Goal: Task Accomplishment & Management: Manage account settings

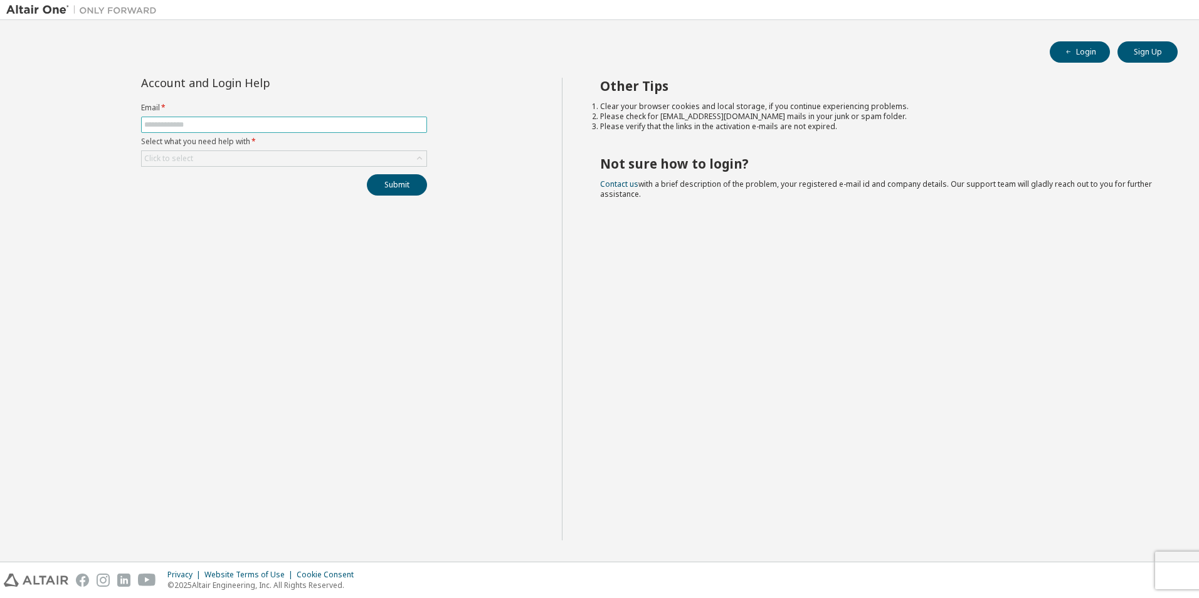
click at [196, 119] on span at bounding box center [284, 125] width 286 height 16
click at [190, 128] on input "text" at bounding box center [284, 125] width 280 height 10
type input "**********"
click at [203, 157] on div "Click to select" at bounding box center [284, 158] width 285 height 15
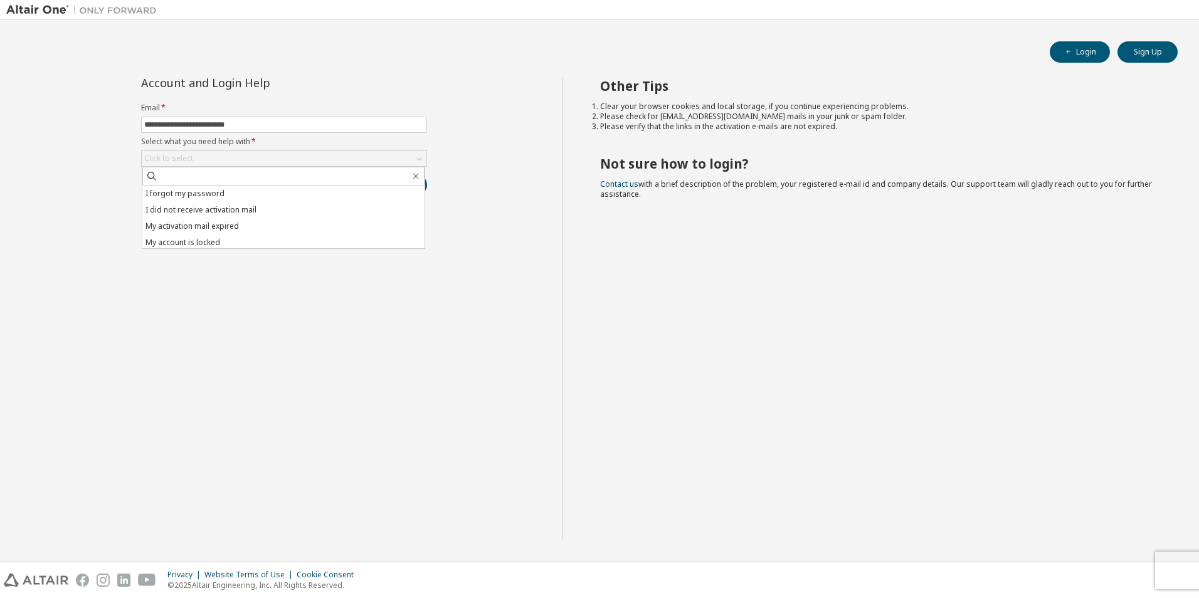
click at [92, 250] on div "**********" at bounding box center [284, 309] width 556 height 463
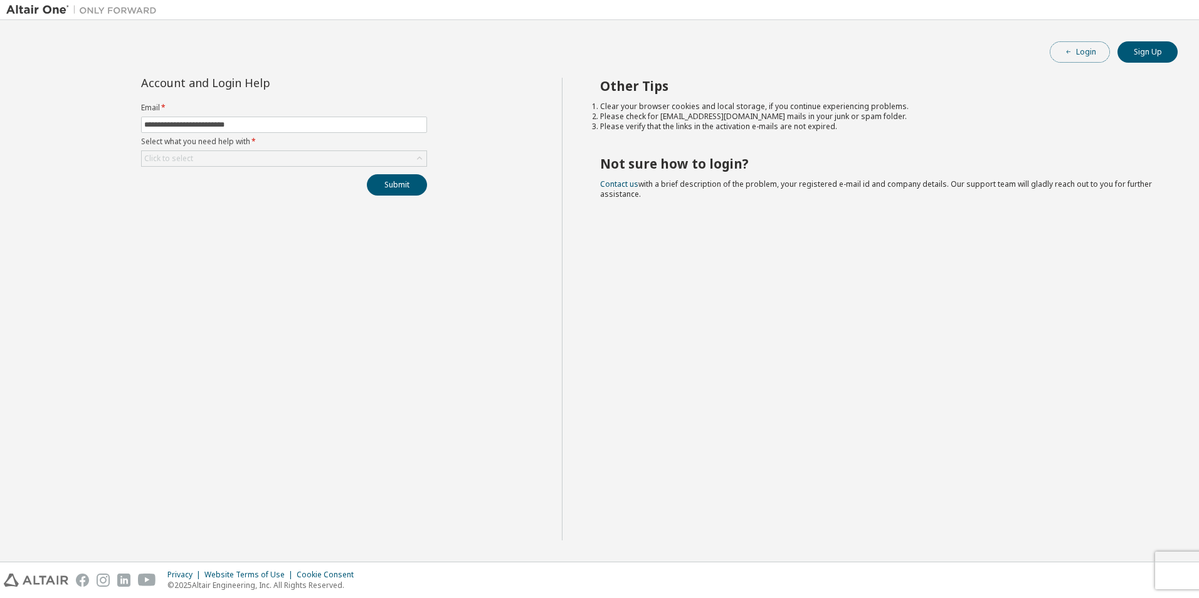
click at [1083, 56] on button "Login" at bounding box center [1080, 51] width 60 height 21
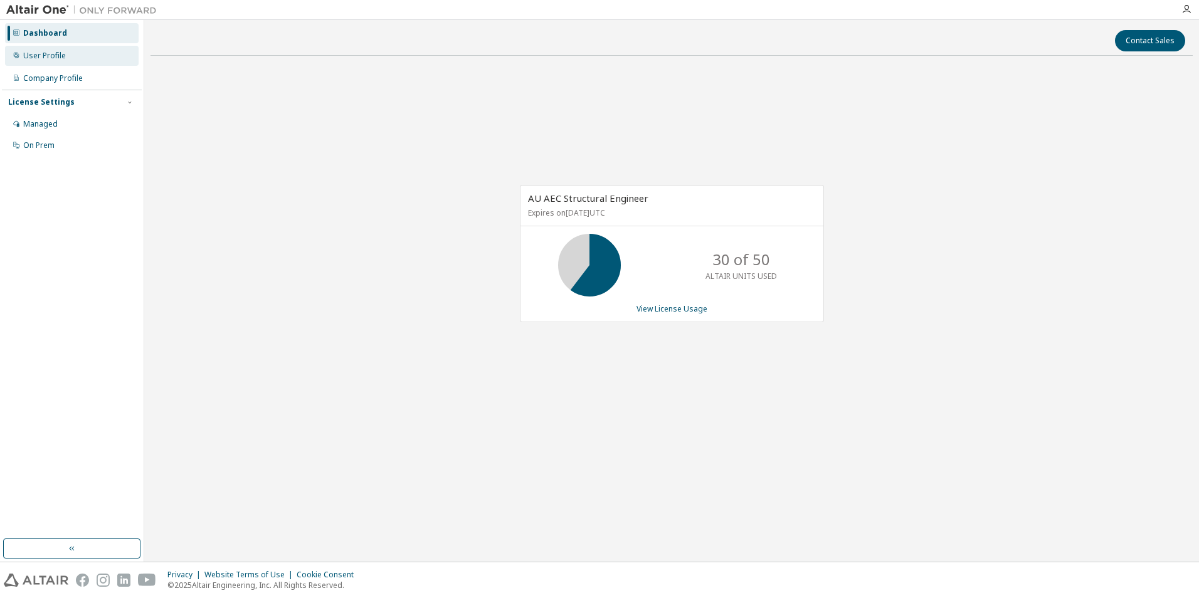
click at [56, 58] on div "User Profile" at bounding box center [44, 56] width 43 height 10
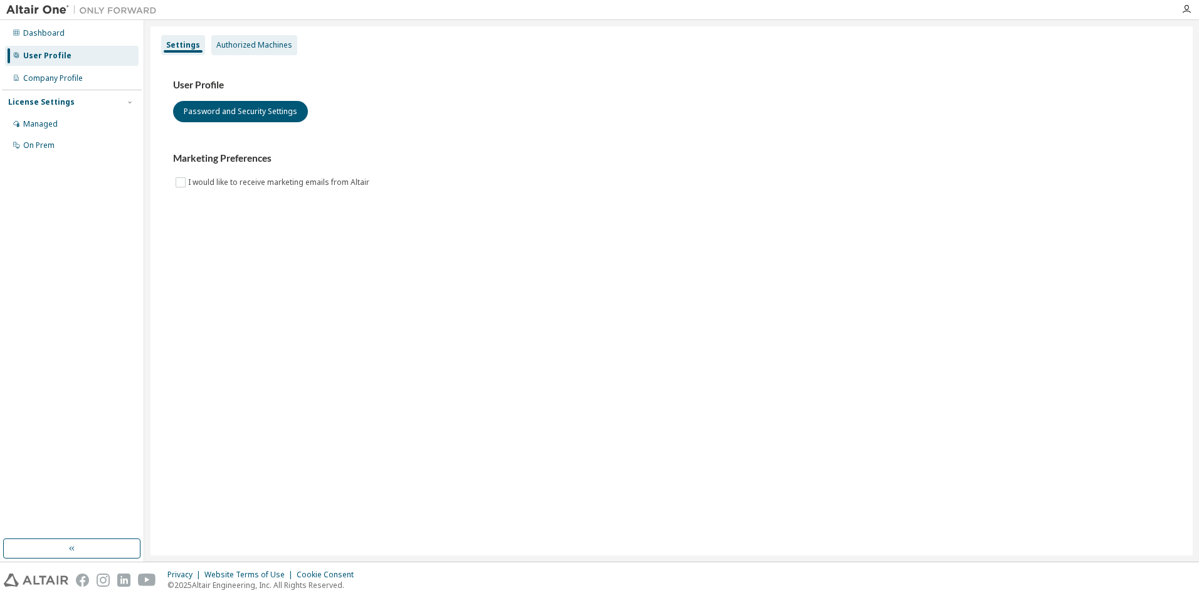
click at [225, 43] on div "Authorized Machines" at bounding box center [254, 45] width 76 height 10
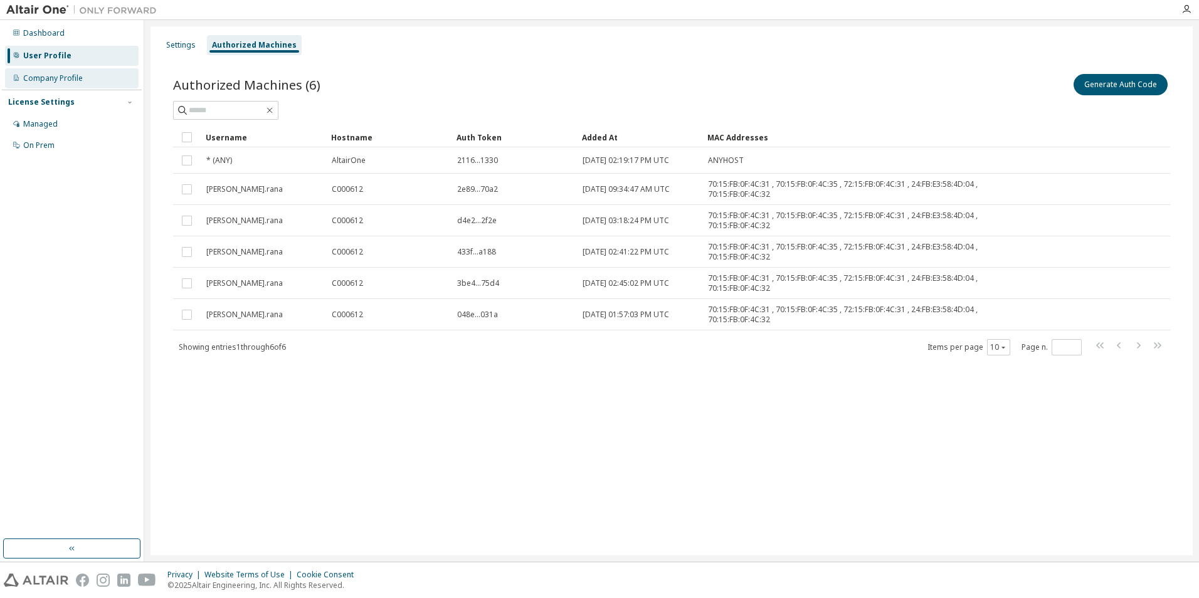
click at [73, 77] on div "Company Profile" at bounding box center [53, 78] width 60 height 10
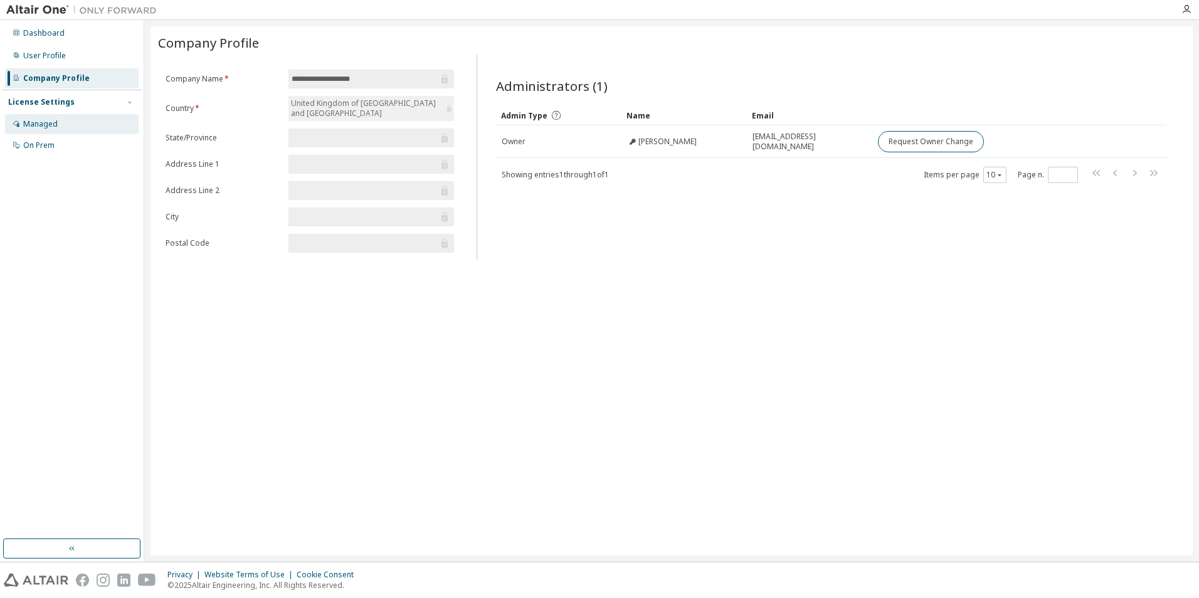
click at [40, 123] on div "Managed" at bounding box center [40, 124] width 34 height 10
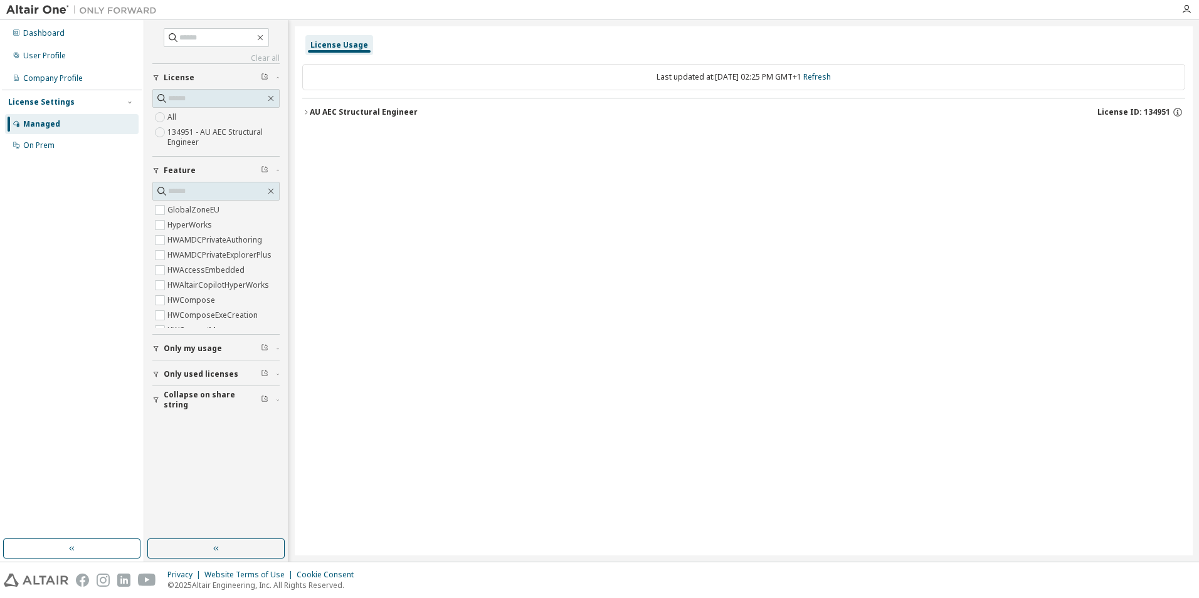
click at [162, 373] on div "button" at bounding box center [157, 375] width 11 height 8
click at [45, 144] on div "On Prem" at bounding box center [38, 145] width 31 height 10
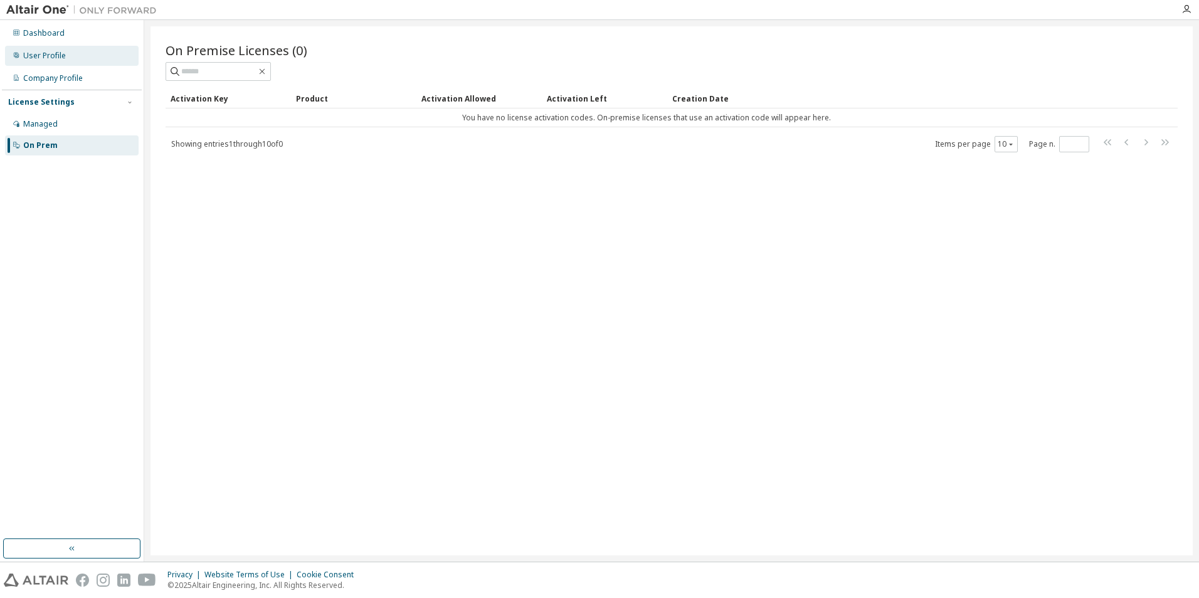
click at [52, 51] on div "User Profile" at bounding box center [44, 56] width 43 height 10
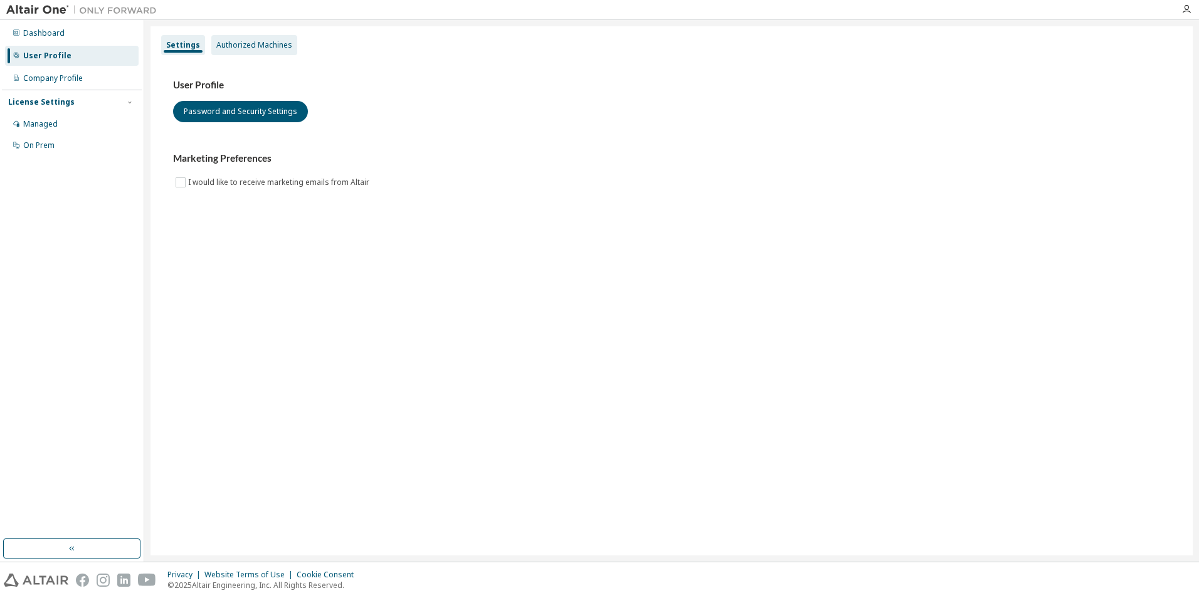
click at [252, 38] on div "Authorized Machines" at bounding box center [254, 45] width 86 height 20
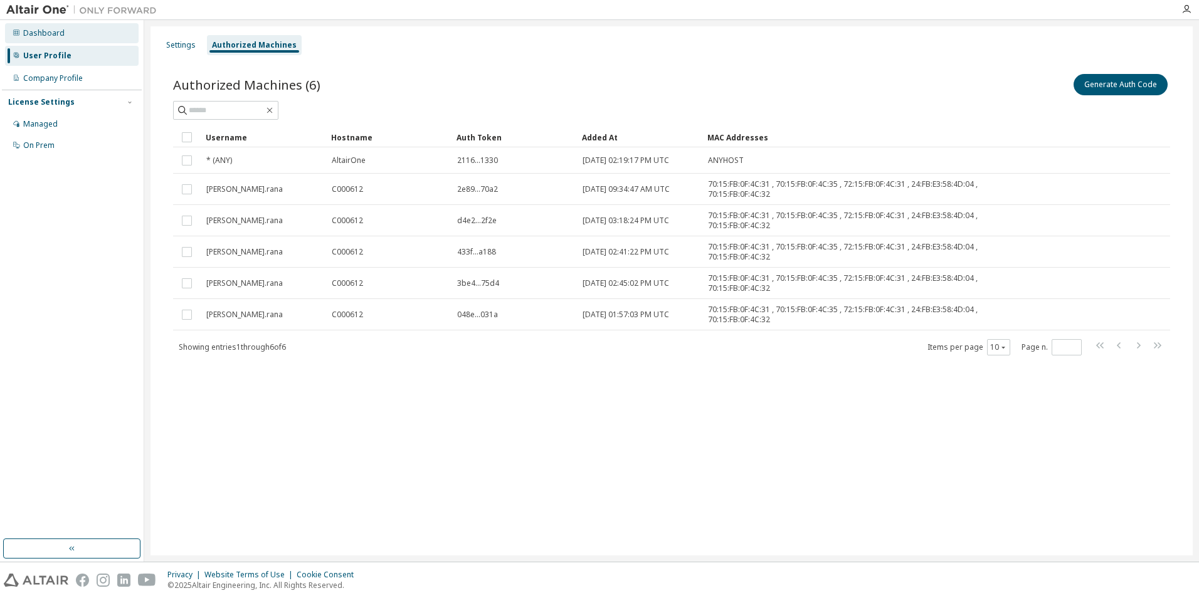
click at [47, 33] on div "Dashboard" at bounding box center [43, 33] width 41 height 10
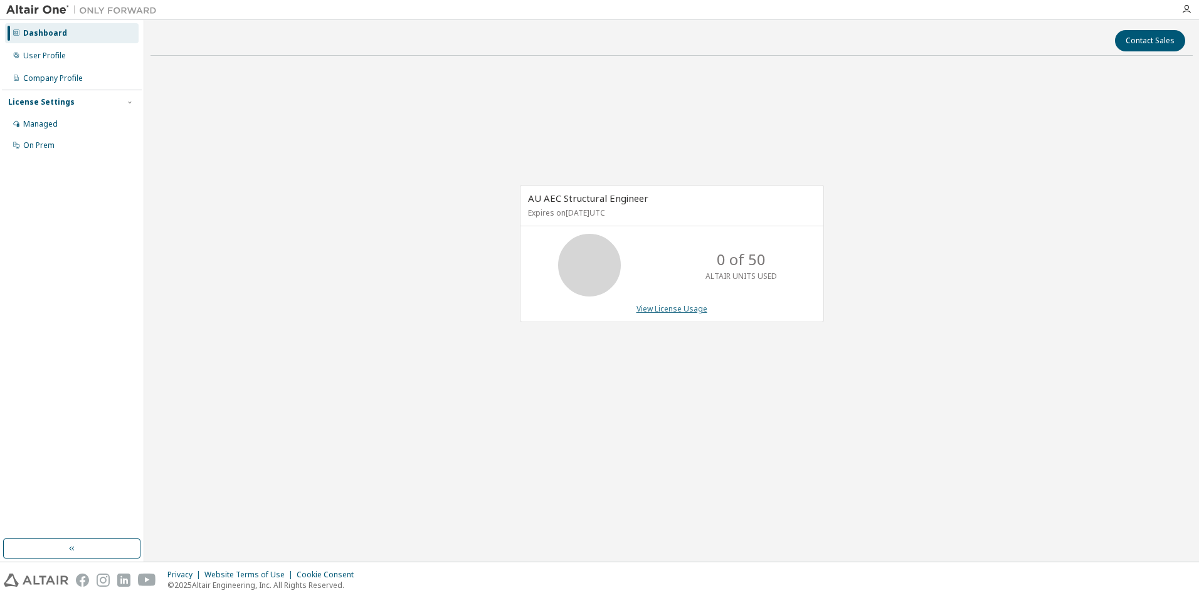
click at [690, 309] on link "View License Usage" at bounding box center [672, 309] width 71 height 11
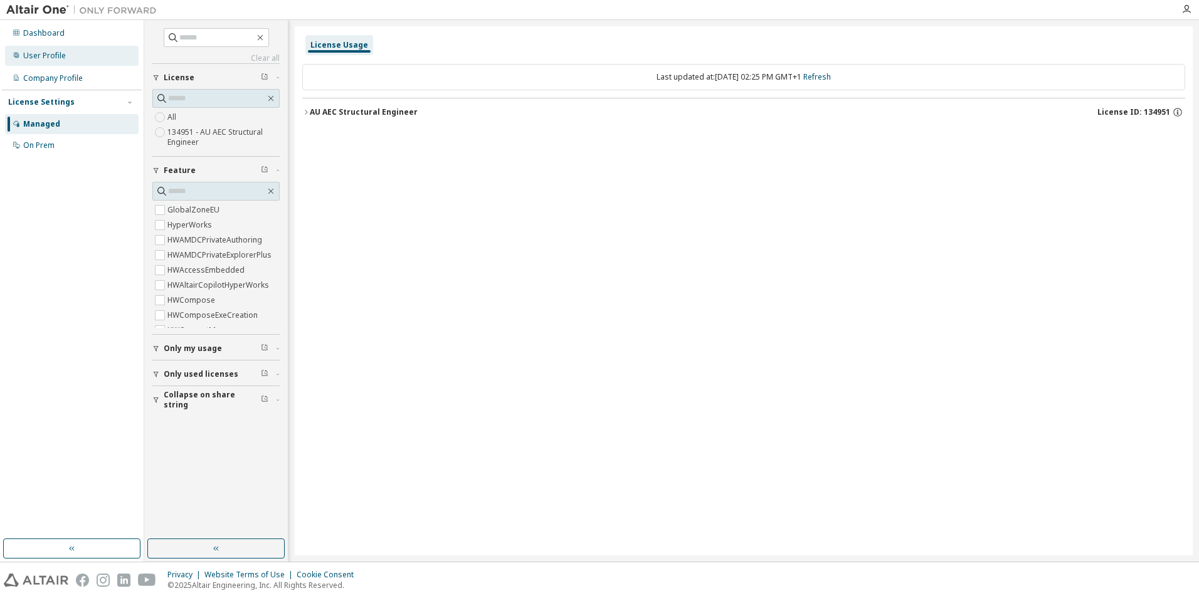
click at [46, 55] on div "User Profile" at bounding box center [44, 56] width 43 height 10
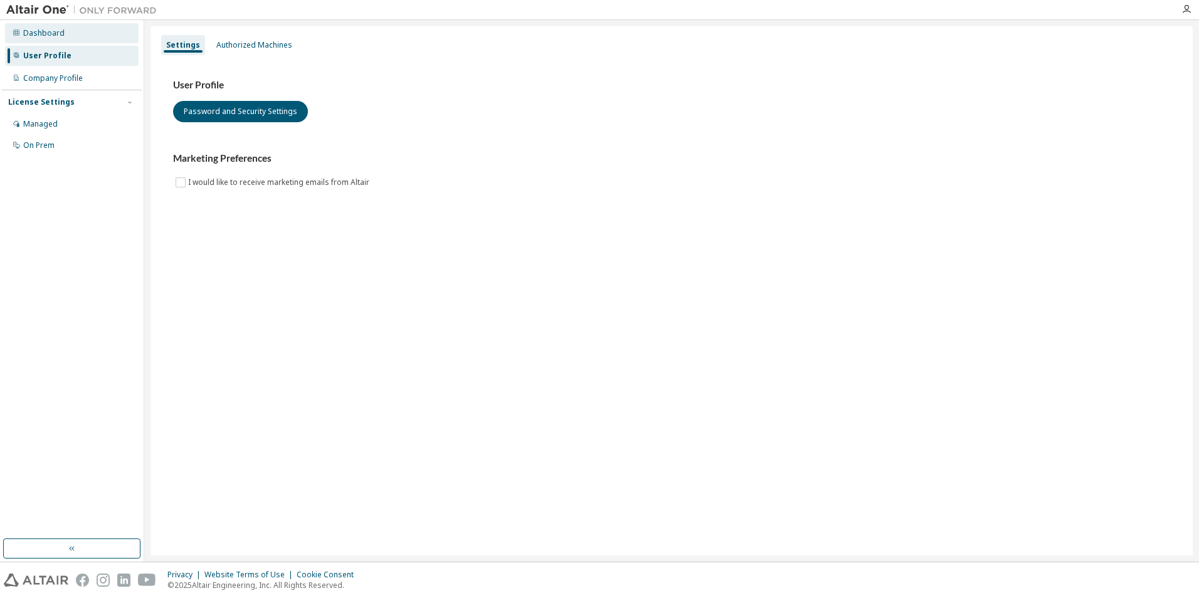
click at [36, 32] on div "Dashboard" at bounding box center [43, 33] width 41 height 10
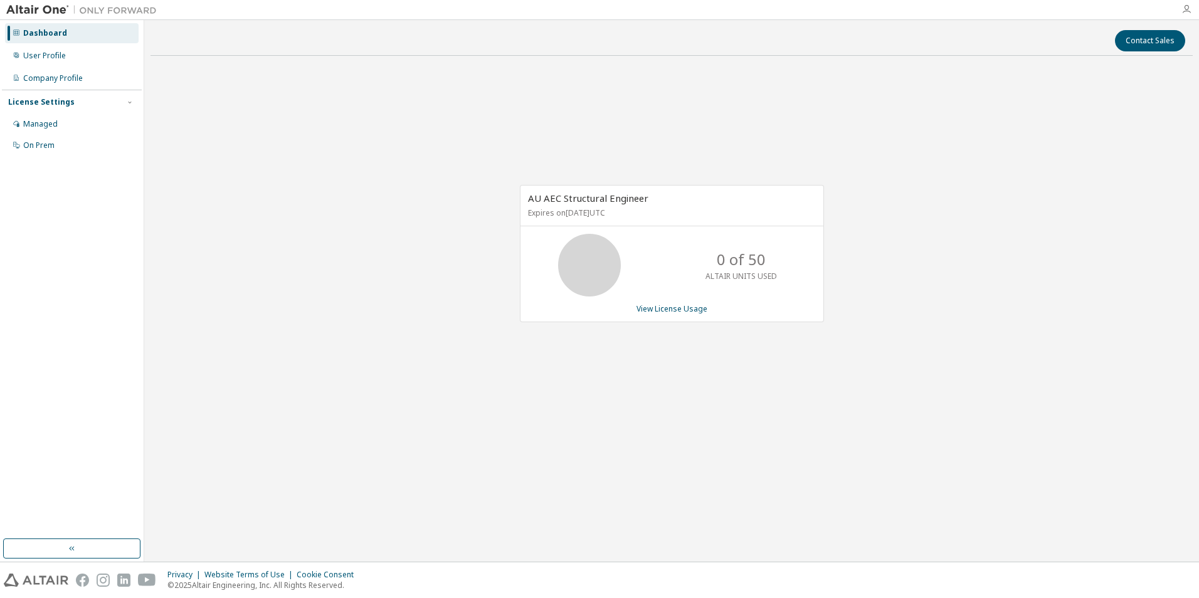
click at [1190, 7] on icon "button" at bounding box center [1187, 9] width 10 height 10
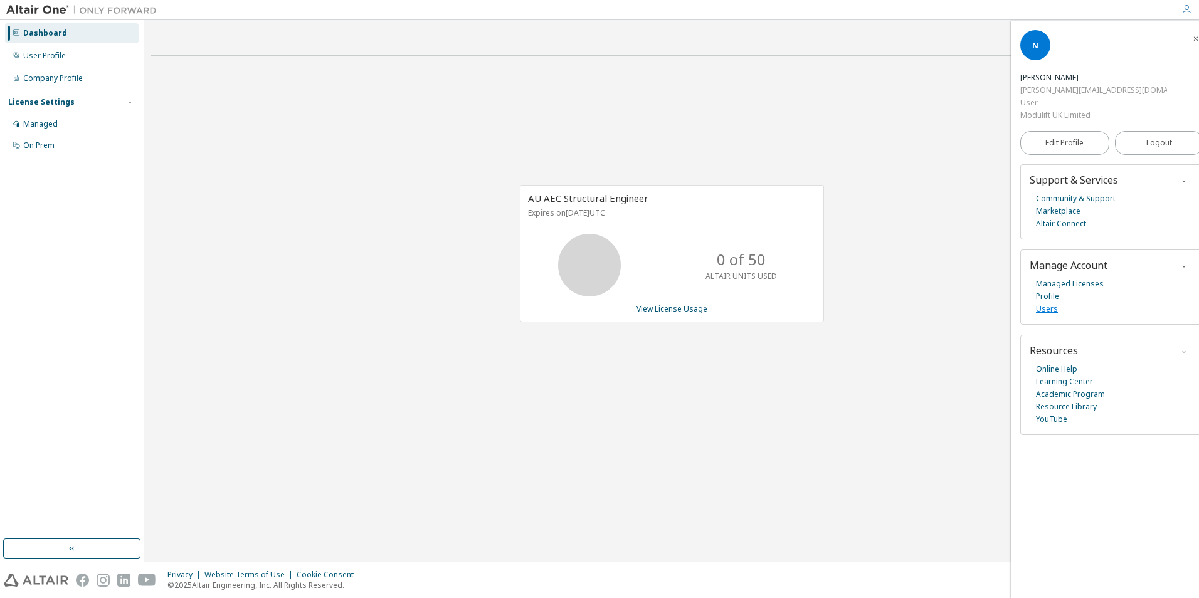
click at [1051, 303] on link "Users" at bounding box center [1047, 309] width 22 height 13
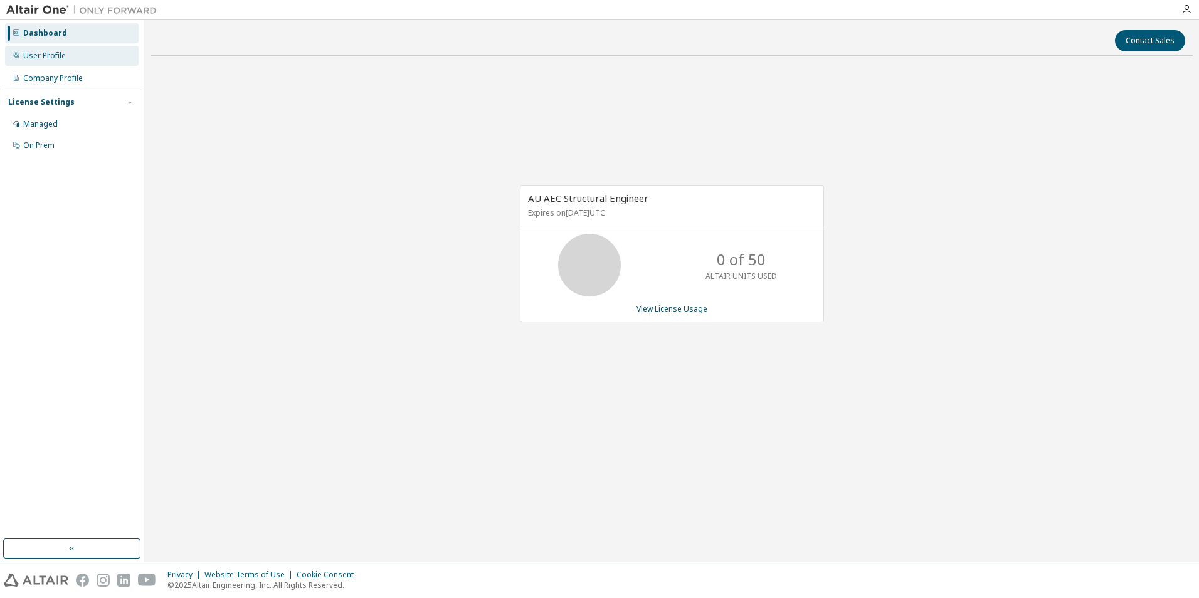
click at [36, 55] on div "User Profile" at bounding box center [44, 56] width 43 height 10
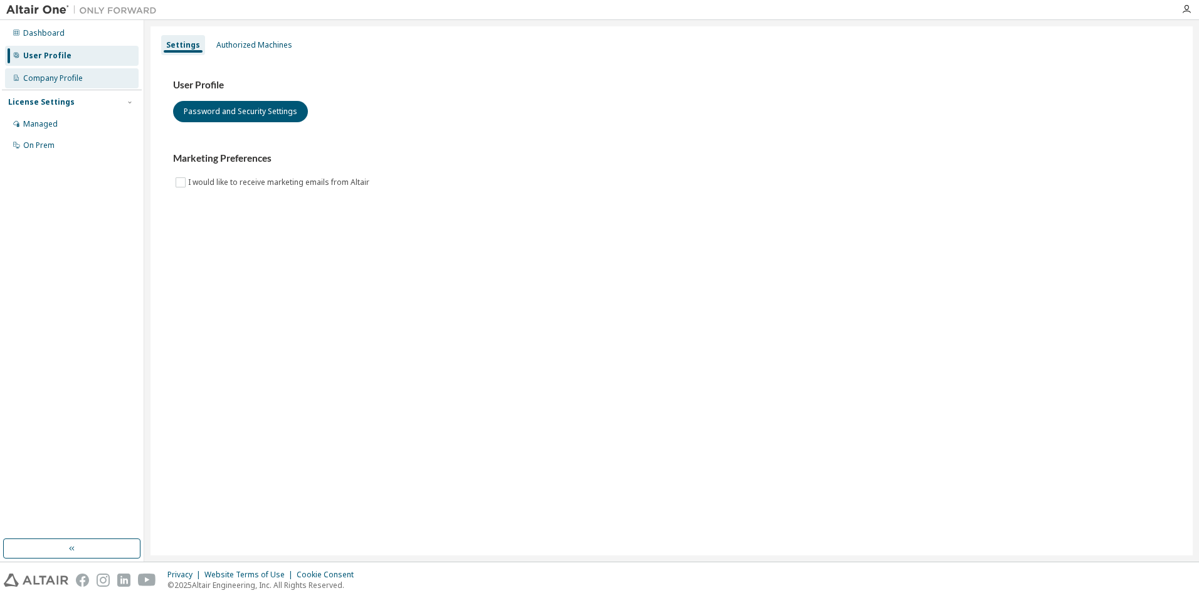
click at [52, 71] on div "Company Profile" at bounding box center [72, 78] width 134 height 20
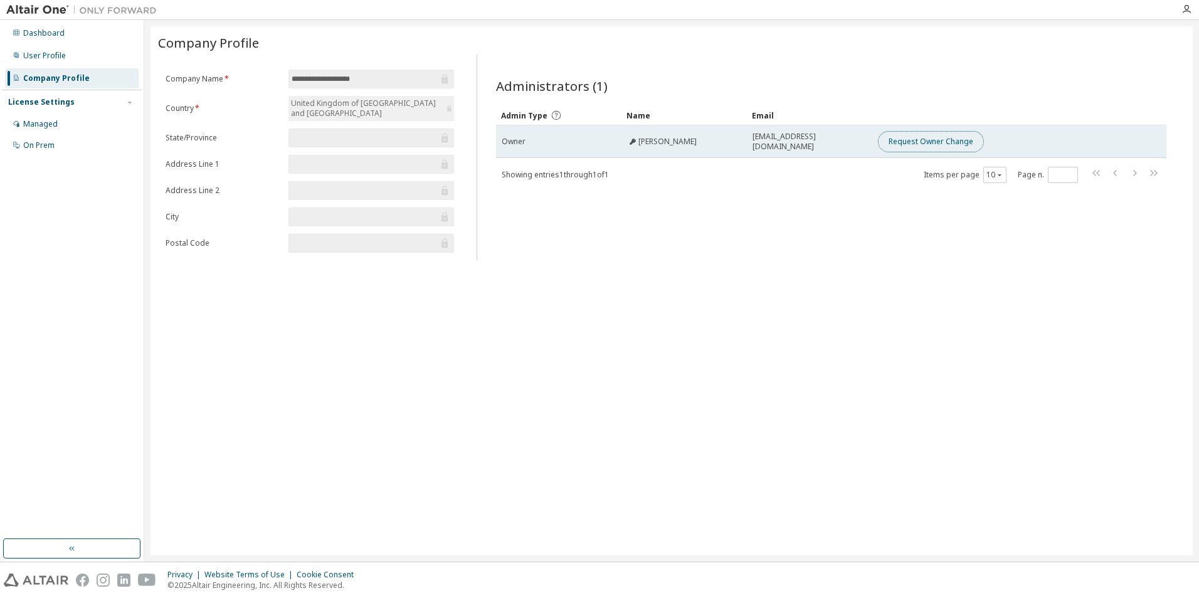
click at [926, 143] on button "Request Owner Change" at bounding box center [931, 141] width 106 height 21
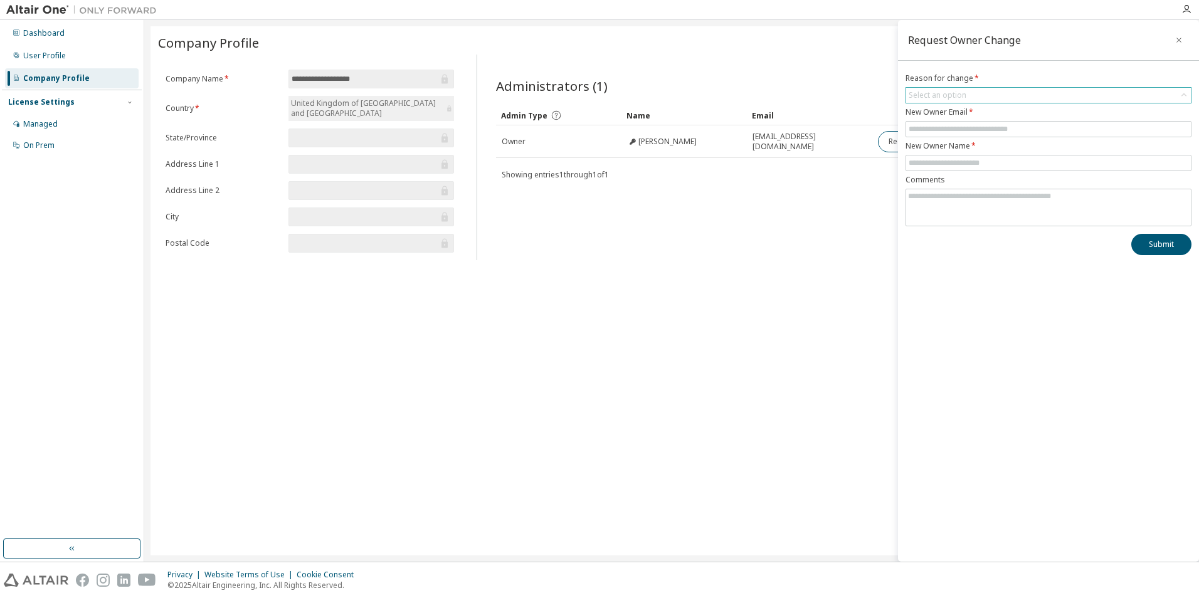
click at [944, 95] on div "Select an option" at bounding box center [938, 95] width 58 height 10
click at [978, 127] on li "User has left organisation" at bounding box center [1048, 130] width 282 height 16
click at [987, 132] on input "text" at bounding box center [1049, 129] width 280 height 10
type input "**********"
click at [956, 167] on input "text" at bounding box center [1049, 163] width 280 height 10
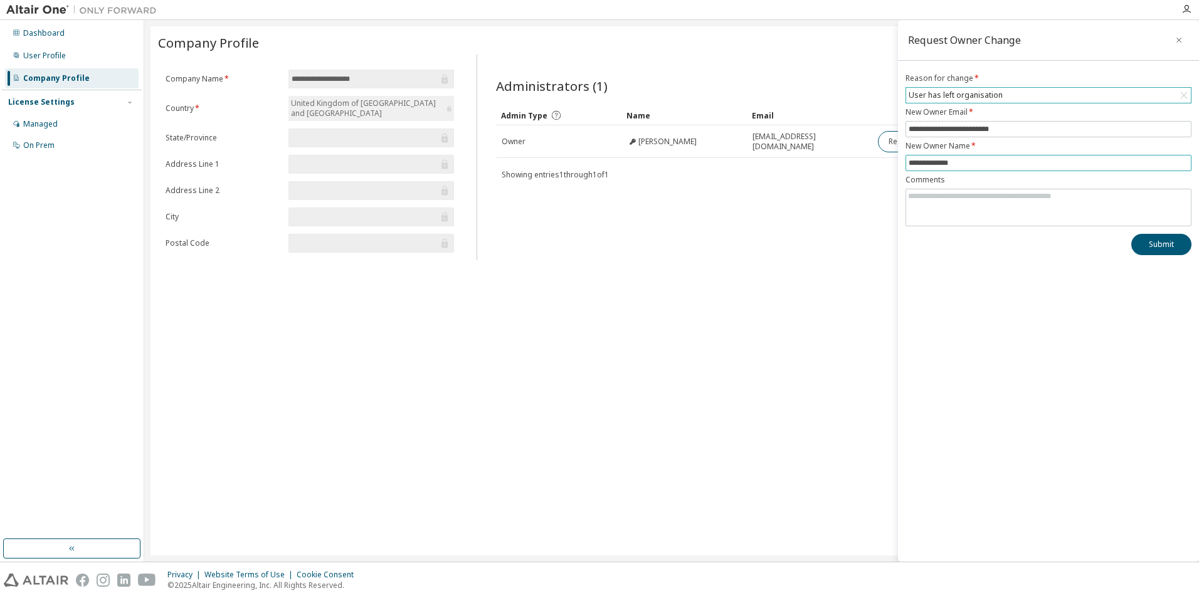
type input "**********"
click at [943, 306] on div "**********" at bounding box center [1048, 291] width 301 height 542
click at [1155, 246] on button "Submit" at bounding box center [1161, 244] width 60 height 21
click at [1180, 43] on icon "button" at bounding box center [1179, 40] width 9 height 10
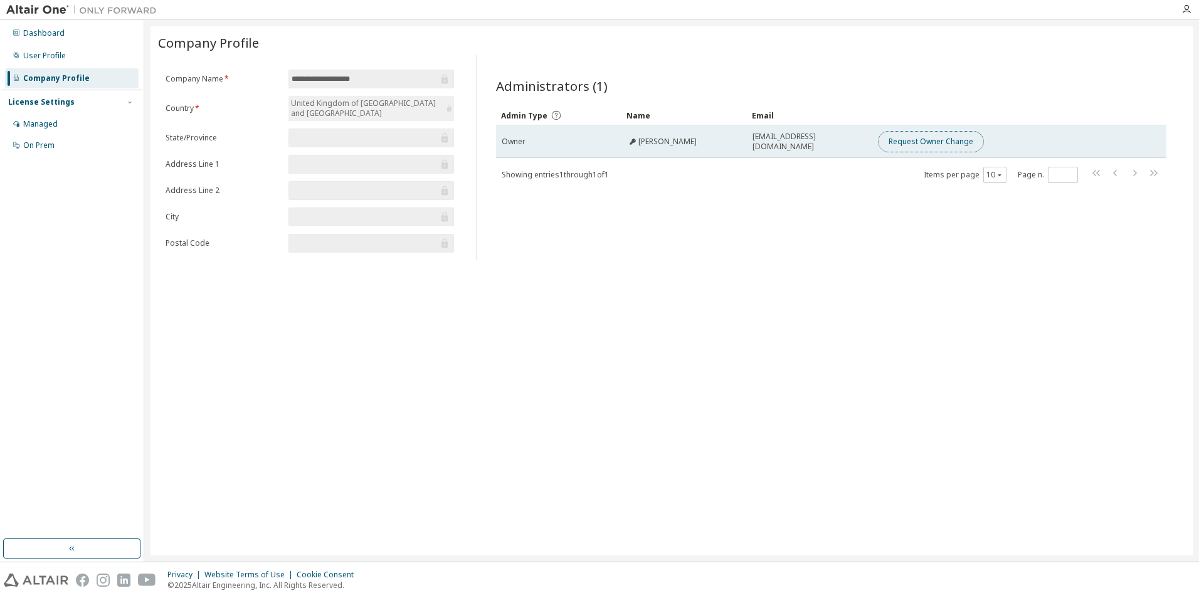
click at [917, 142] on button "Request Owner Change" at bounding box center [931, 141] width 106 height 21
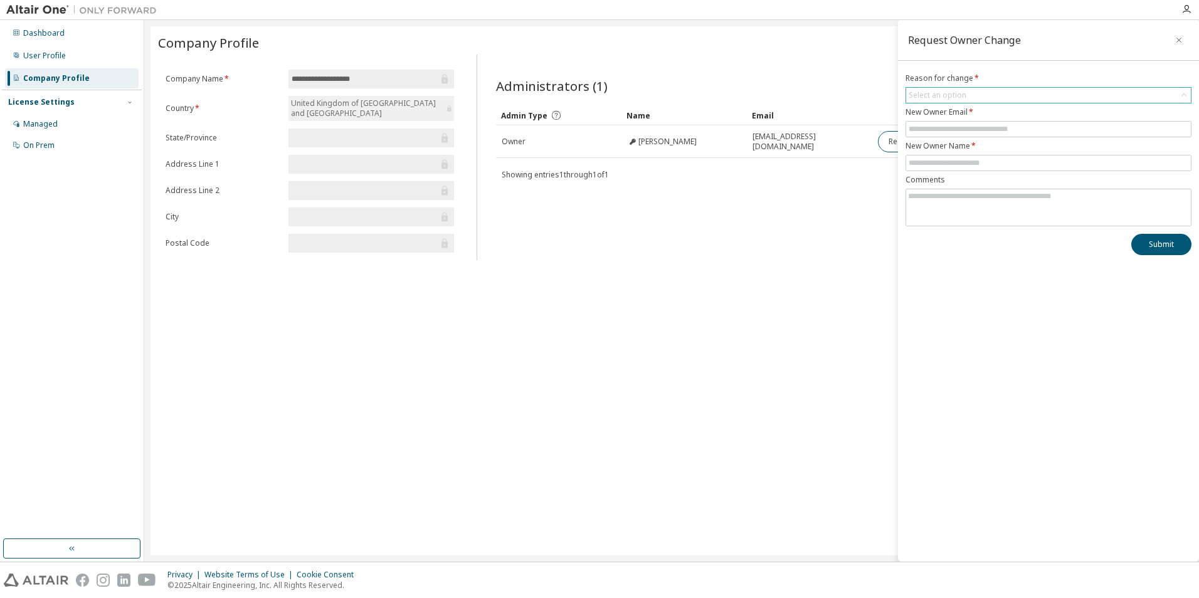
click at [932, 93] on div "Select an option" at bounding box center [938, 95] width 58 height 10
click at [939, 129] on li "User has left organisation" at bounding box center [1048, 130] width 282 height 16
click at [941, 124] on span at bounding box center [1049, 129] width 286 height 16
click at [940, 132] on input "text" at bounding box center [1049, 129] width 280 height 10
type input "**********"
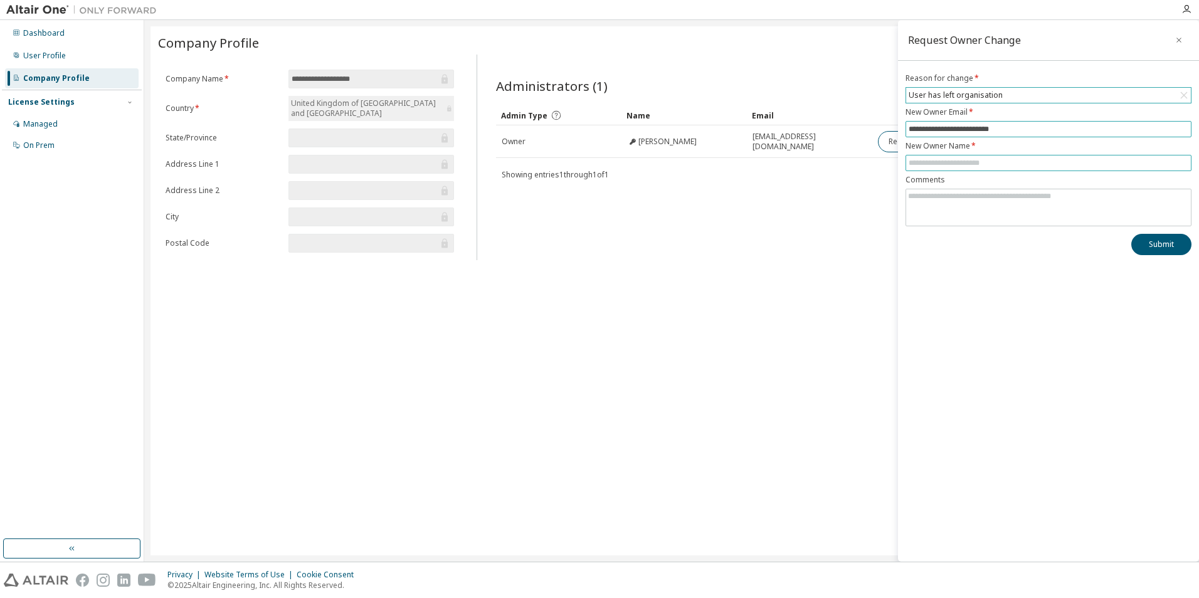
type input "**********"
click at [971, 209] on textarea at bounding box center [1048, 205] width 285 height 33
click at [960, 207] on textarea at bounding box center [1048, 205] width 285 height 33
type textarea "**********"
click at [1162, 248] on button "Submit" at bounding box center [1161, 244] width 60 height 21
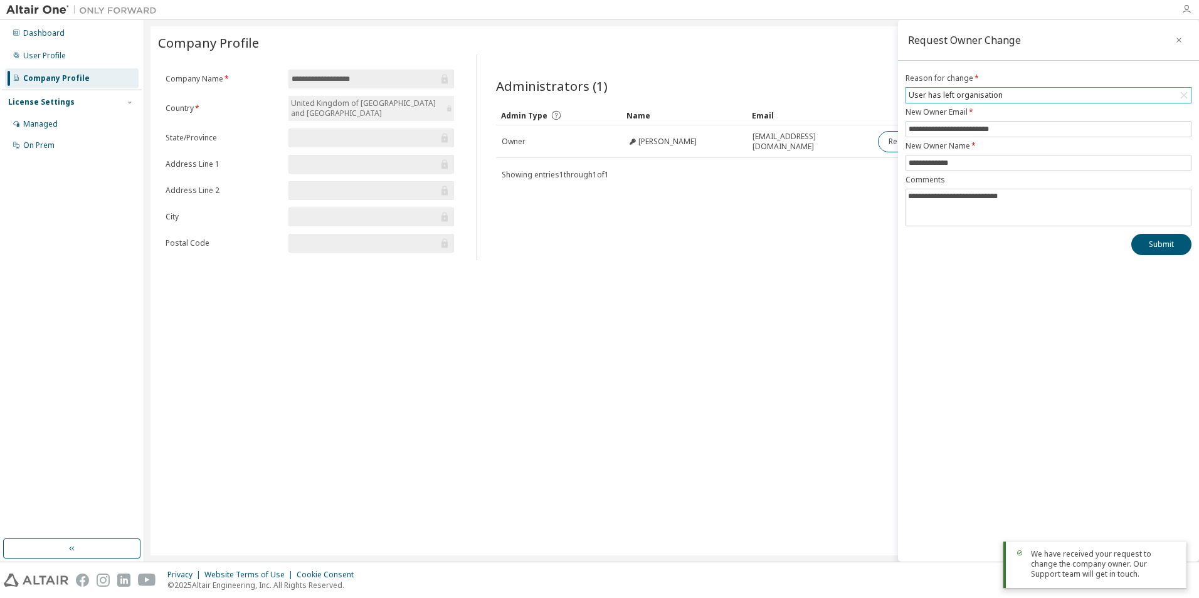
click at [1182, 6] on icon "button" at bounding box center [1187, 9] width 10 height 10
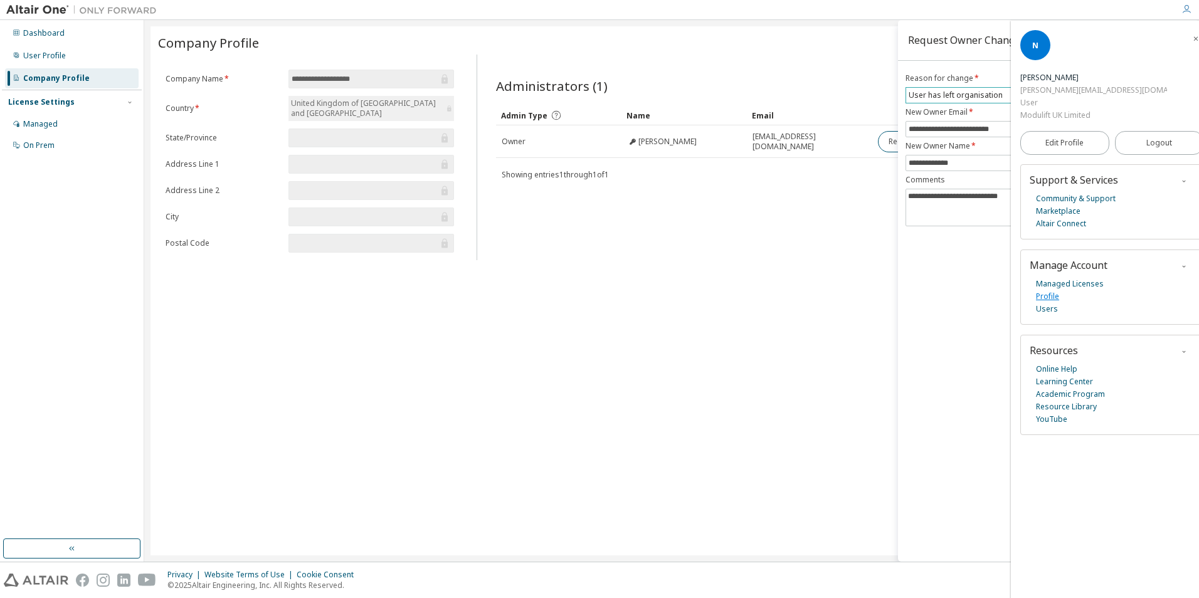
click at [1054, 290] on link "Profile" at bounding box center [1047, 296] width 23 height 13
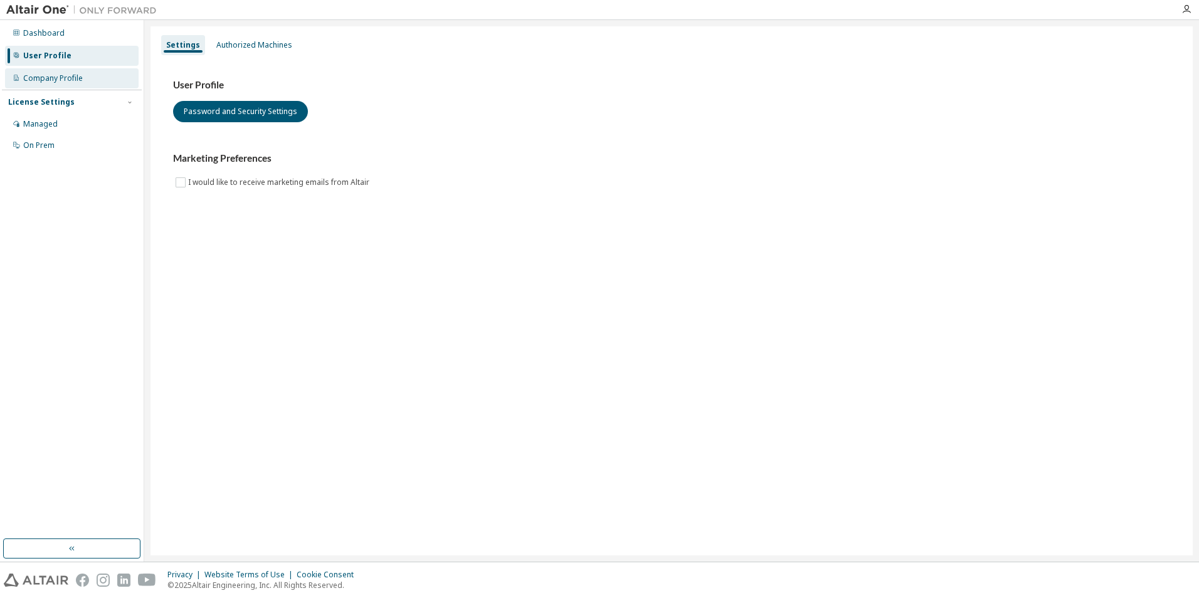
click at [45, 75] on div "Company Profile" at bounding box center [53, 78] width 60 height 10
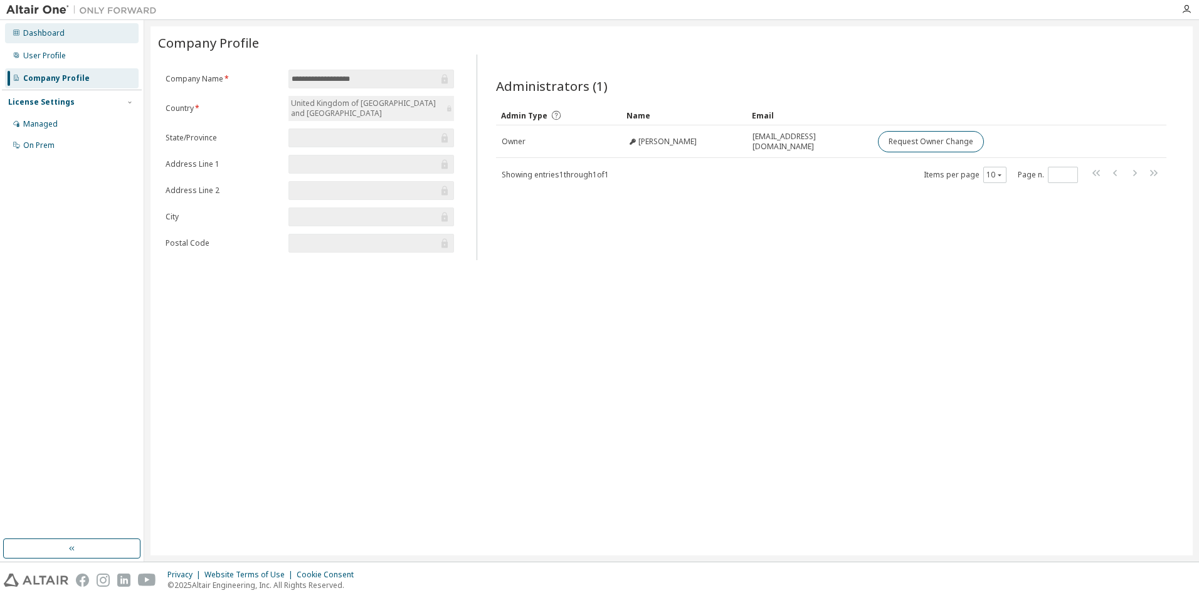
click at [40, 32] on div "Dashboard" at bounding box center [43, 33] width 41 height 10
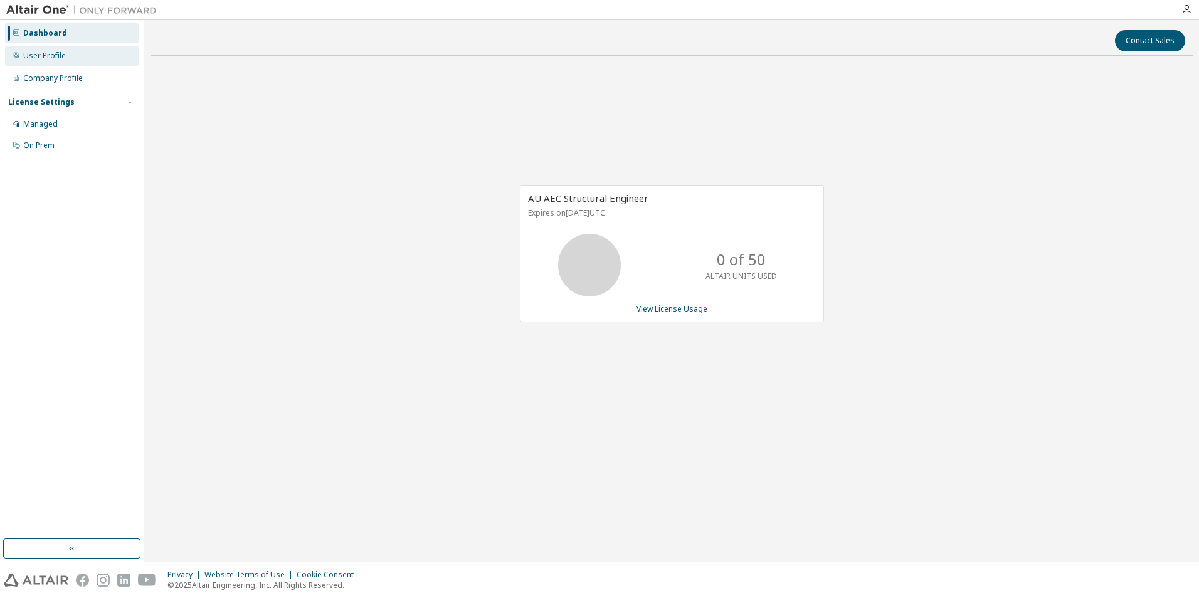
click at [41, 51] on div "User Profile" at bounding box center [44, 56] width 43 height 10
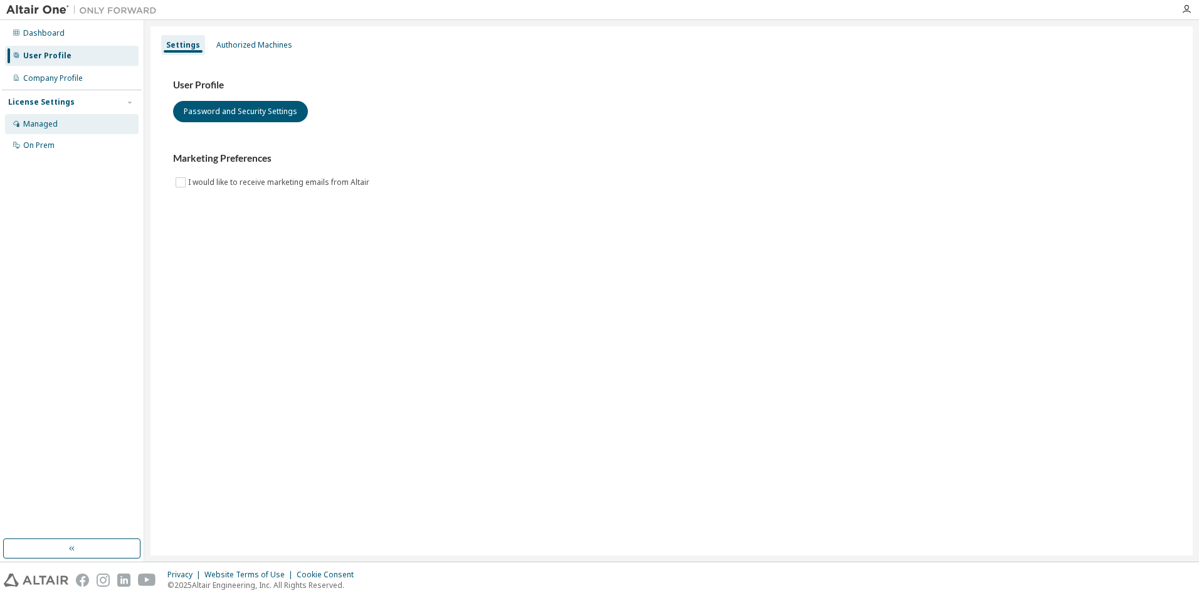
click at [43, 117] on div "Managed" at bounding box center [72, 124] width 134 height 20
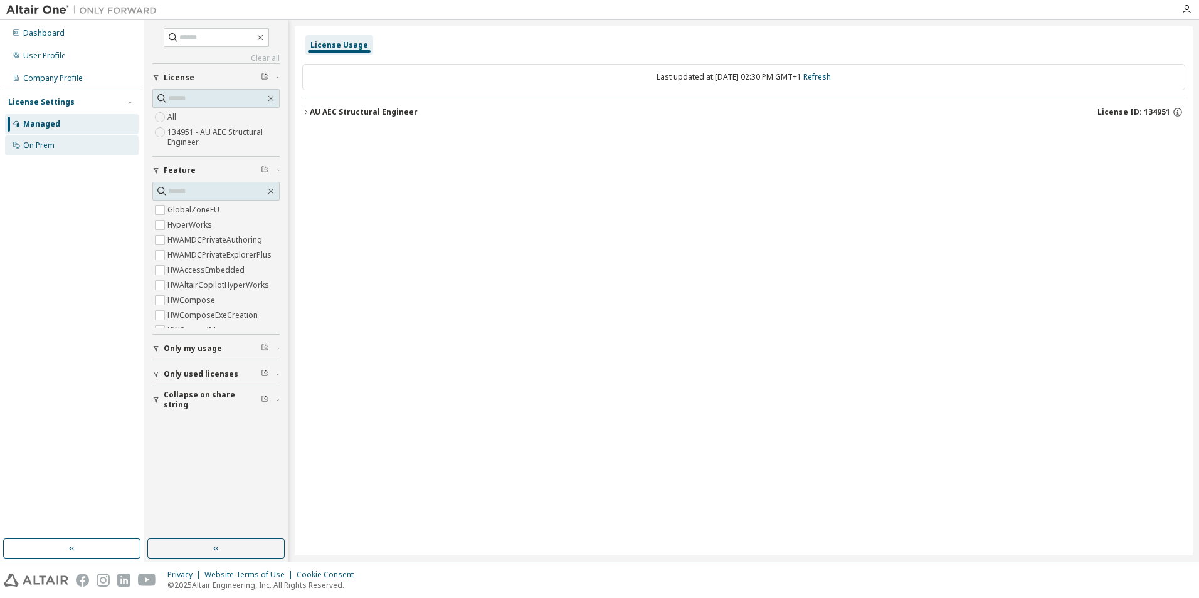
click at [41, 148] on div "On Prem" at bounding box center [38, 145] width 31 height 10
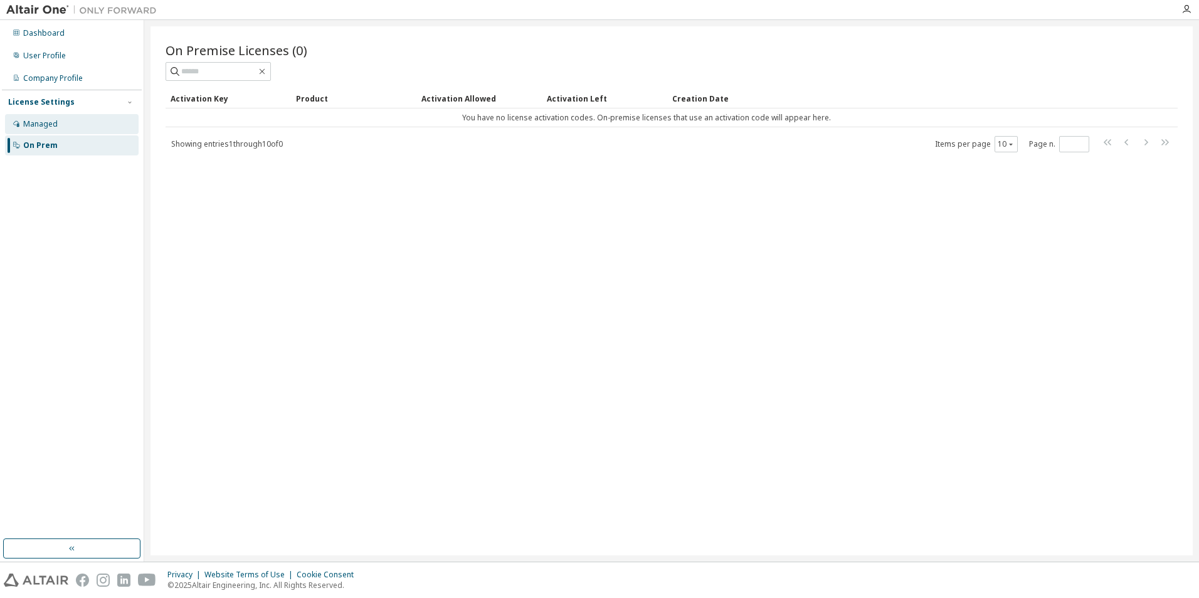
click at [48, 127] on div "Managed" at bounding box center [40, 124] width 34 height 10
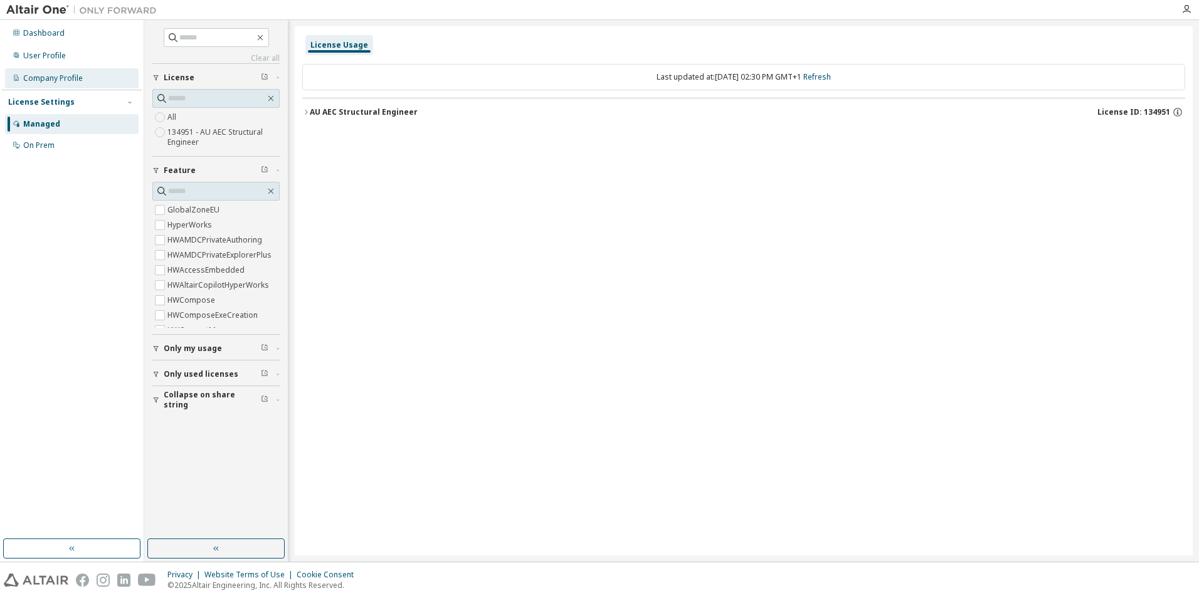
click at [54, 78] on div "Company Profile" at bounding box center [53, 78] width 60 height 10
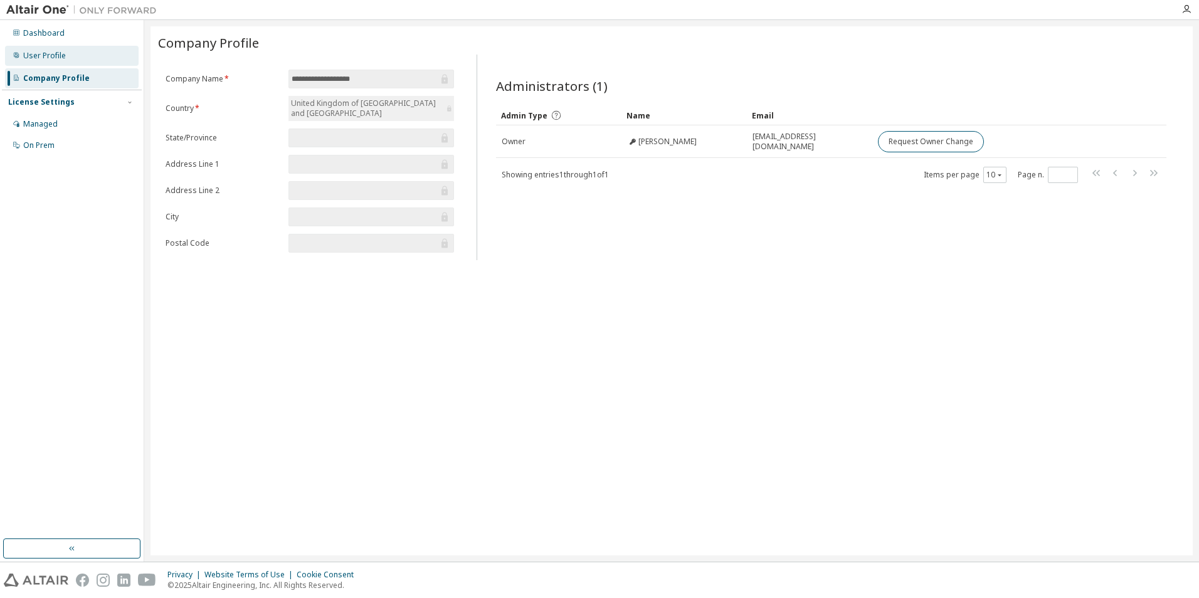
click at [59, 58] on div "User Profile" at bounding box center [44, 56] width 43 height 10
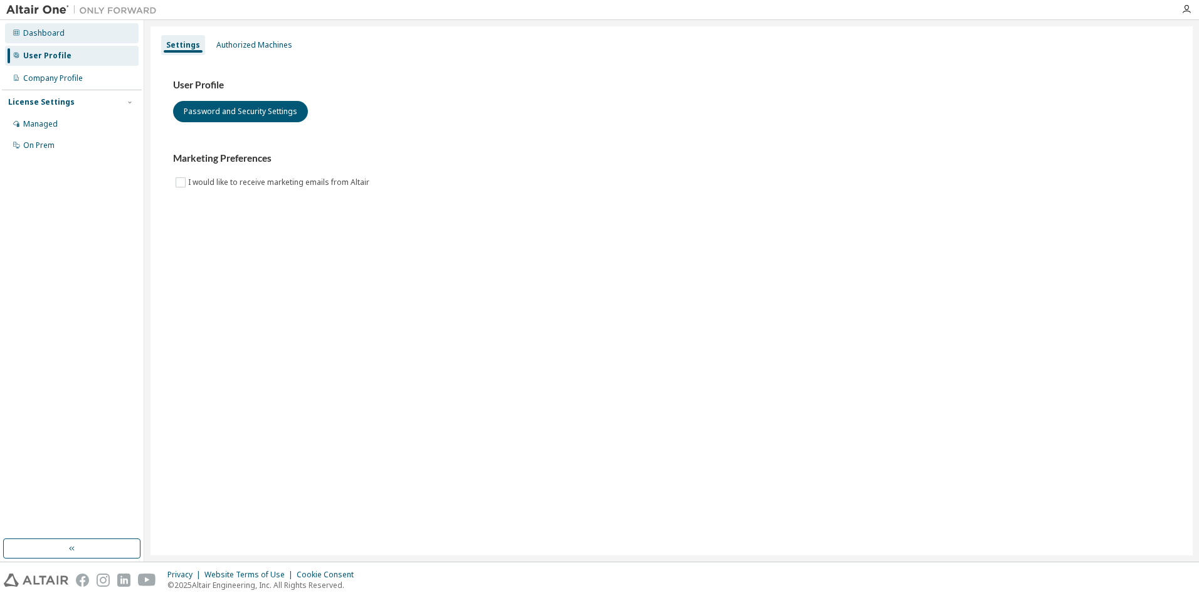
click at [45, 31] on div "Dashboard" at bounding box center [43, 33] width 41 height 10
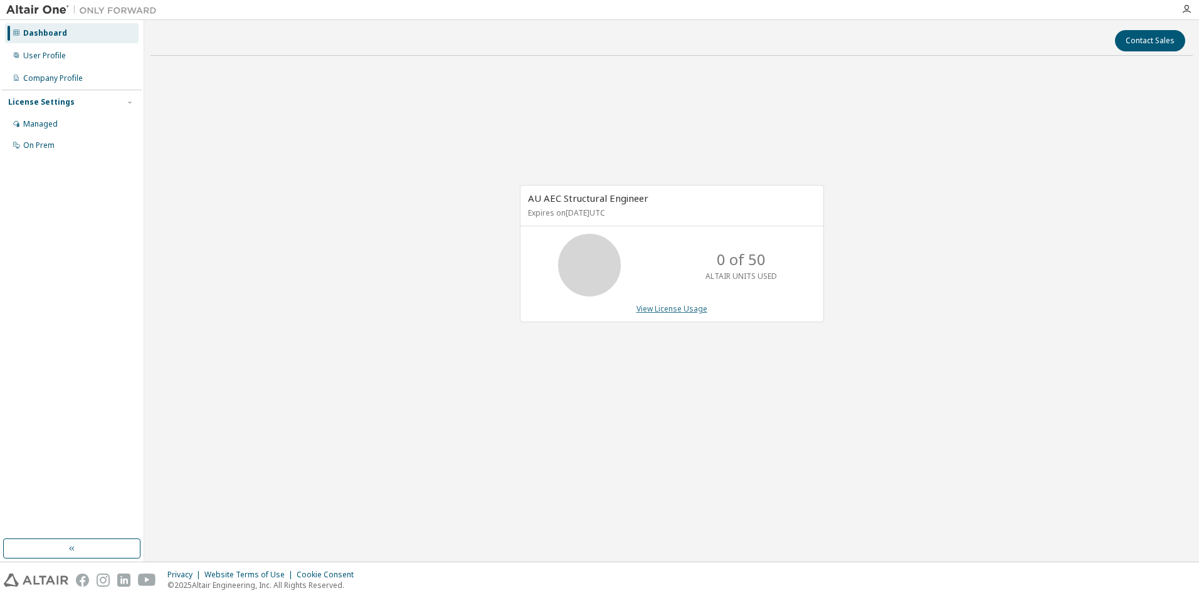
click at [669, 309] on link "View License Usage" at bounding box center [672, 309] width 71 height 11
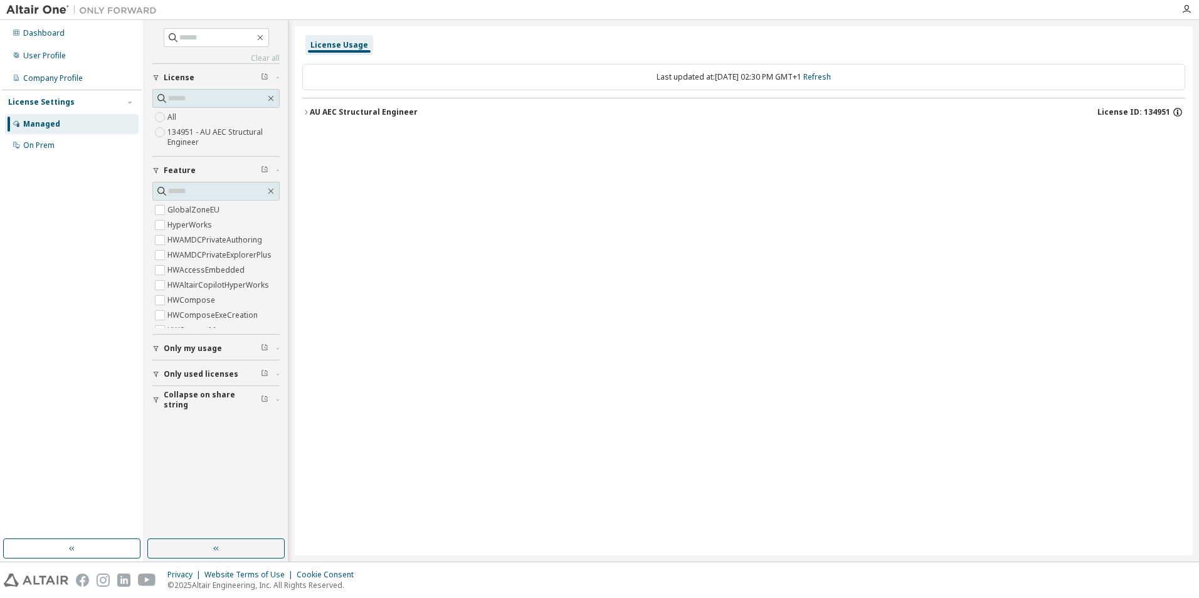
click at [1174, 114] on icon "button" at bounding box center [1178, 112] width 9 height 9
click at [874, 233] on div "License Usage Last updated at: Wed 2025-09-10 02:30 PM GMT+1 Refresh AU AEC Str…" at bounding box center [744, 290] width 898 height 529
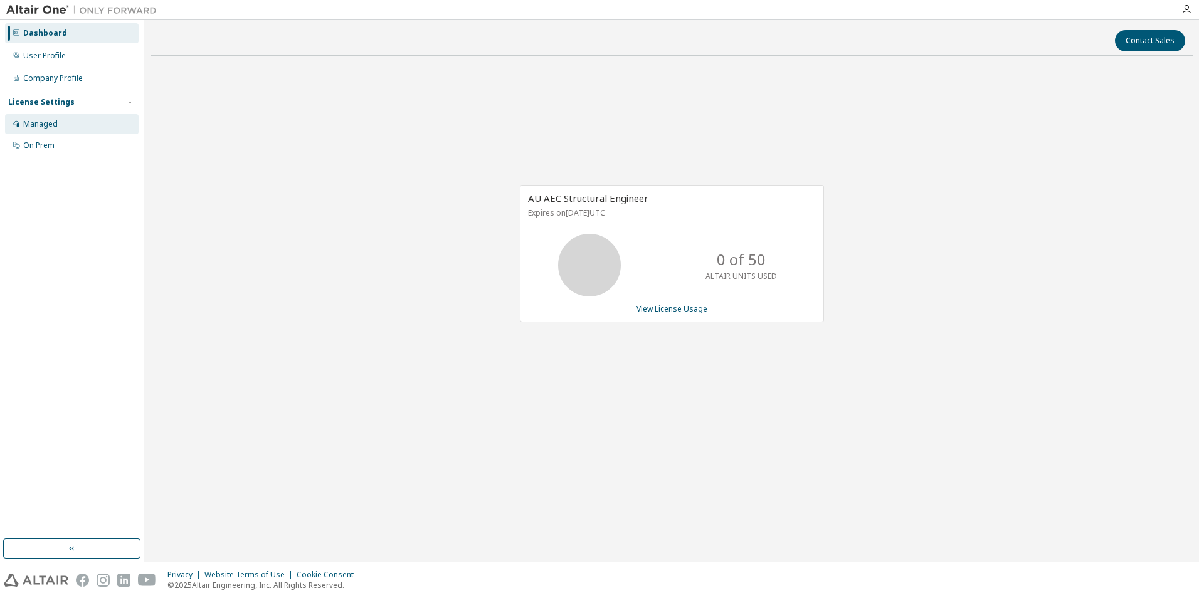
click at [50, 126] on div "Managed" at bounding box center [40, 124] width 34 height 10
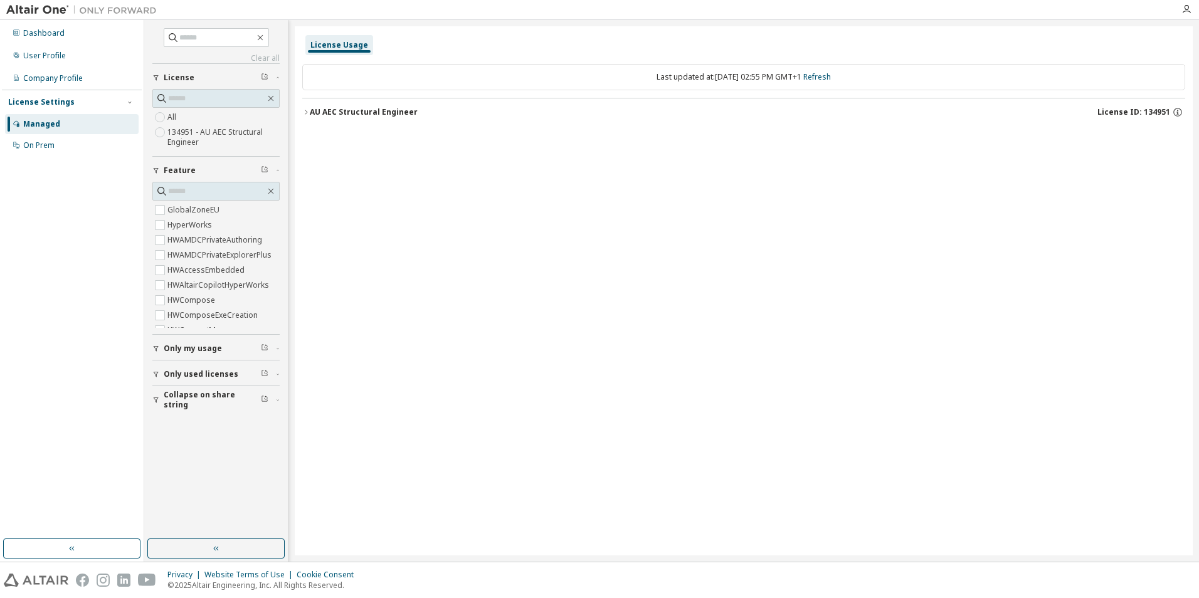
click at [201, 349] on span "Only my usage" at bounding box center [193, 349] width 58 height 10
click at [195, 371] on span "Only used licenses" at bounding box center [201, 374] width 75 height 10
click at [186, 404] on span "Collapse on share string" at bounding box center [212, 400] width 97 height 20
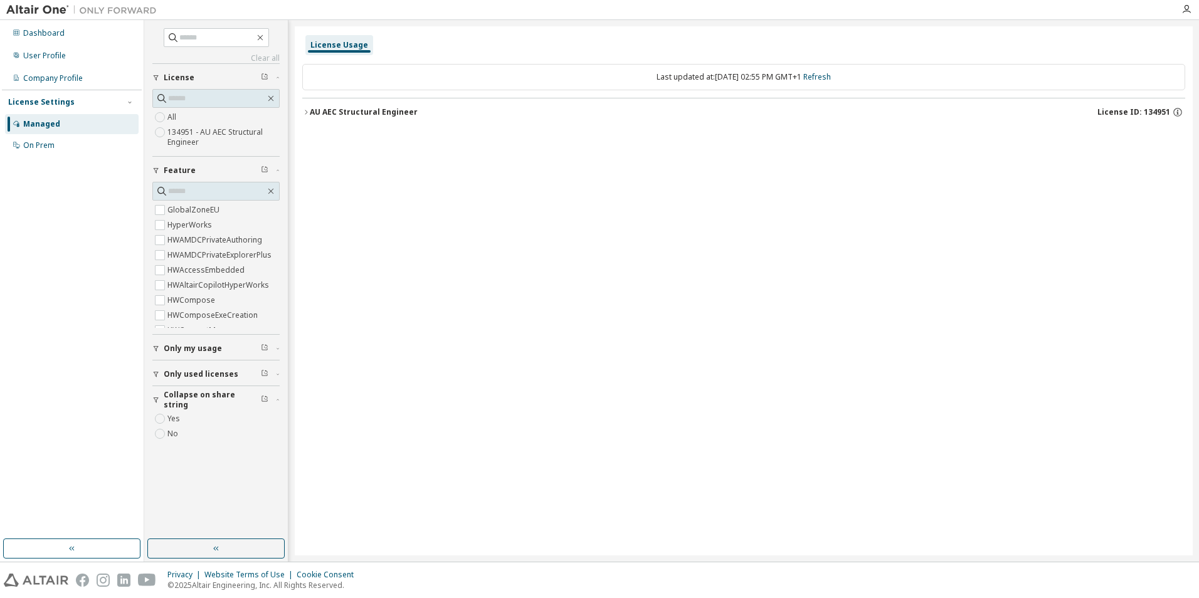
click at [186, 404] on span "Collapse on share string" at bounding box center [212, 400] width 97 height 20
click at [49, 30] on div "Dashboard" at bounding box center [43, 33] width 41 height 10
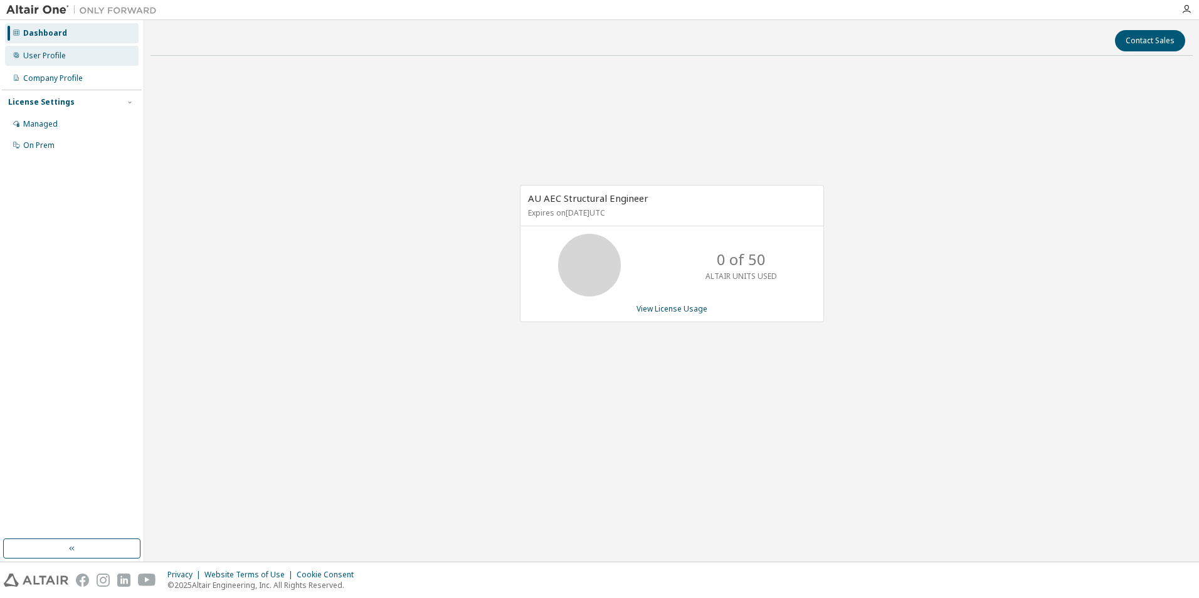
click at [42, 53] on div "User Profile" at bounding box center [44, 56] width 43 height 10
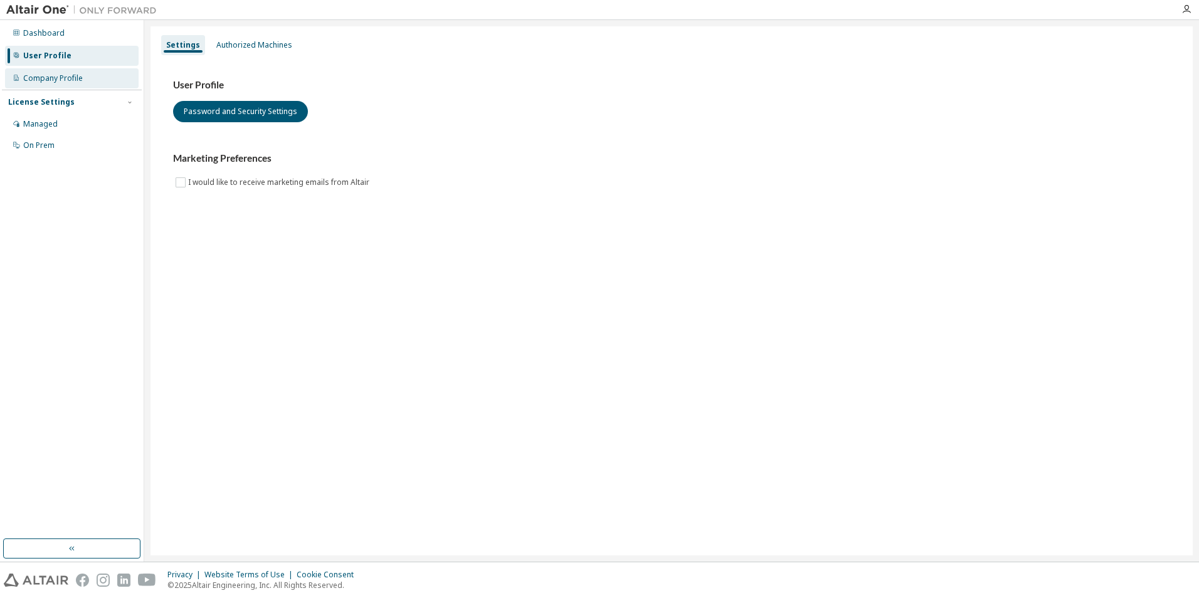
click at [75, 84] on div "Company Profile" at bounding box center [72, 78] width 134 height 20
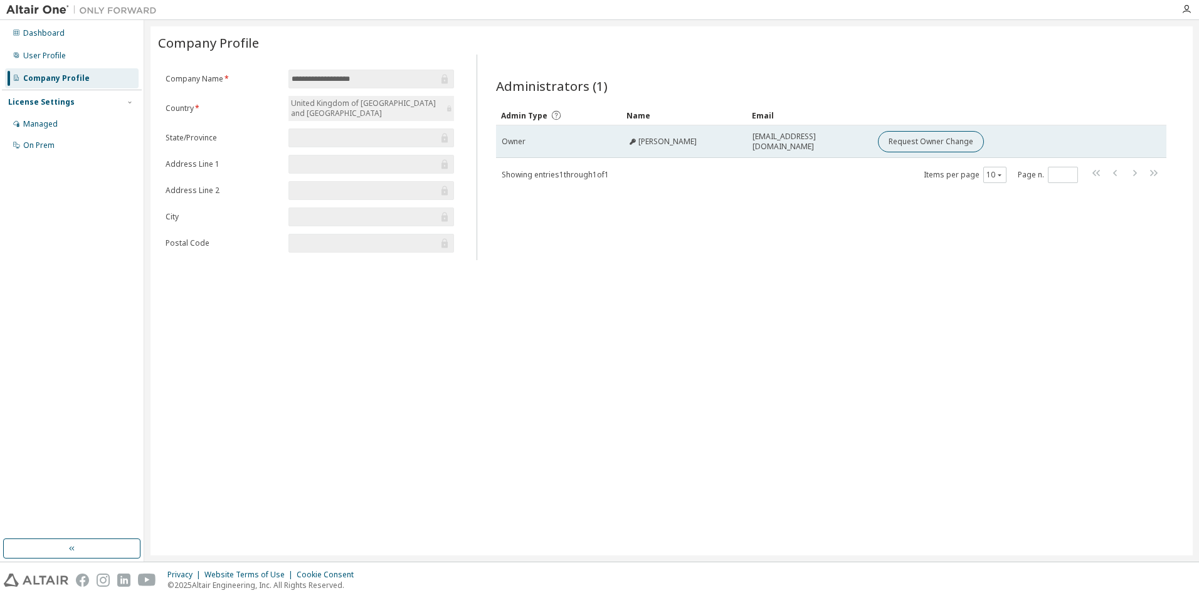
click at [797, 144] on span "Ben.Eyers@modulift.com" at bounding box center [810, 142] width 114 height 20
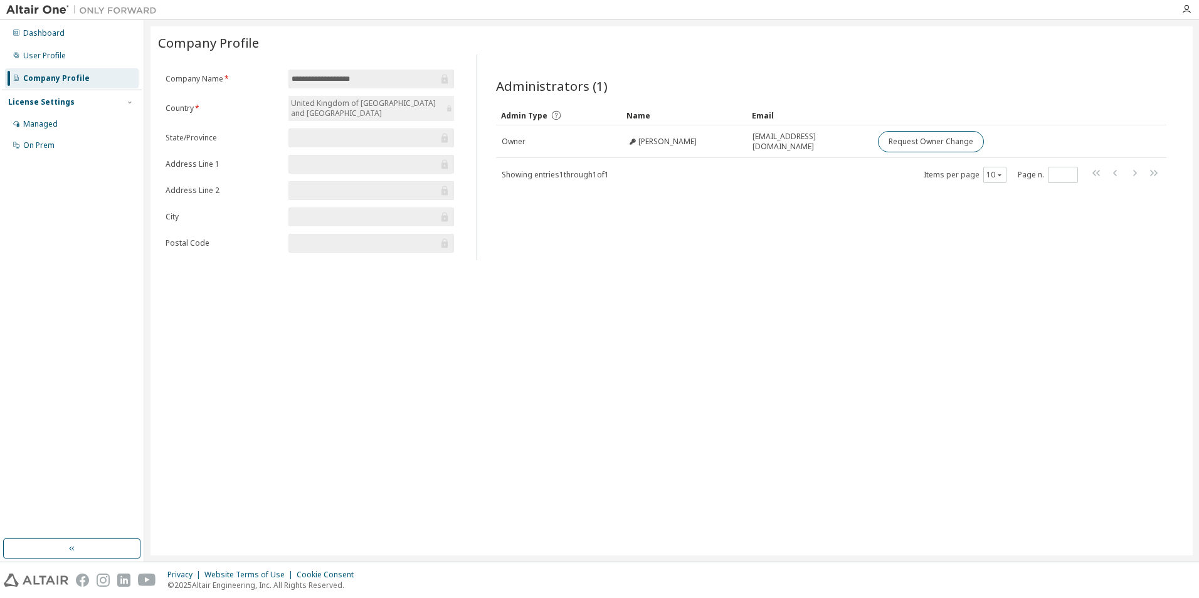
click at [556, 115] on icon at bounding box center [556, 115] width 11 height 11
click at [551, 114] on icon at bounding box center [555, 115] width 9 height 9
click at [75, 549] on icon "button" at bounding box center [72, 549] width 10 height 10
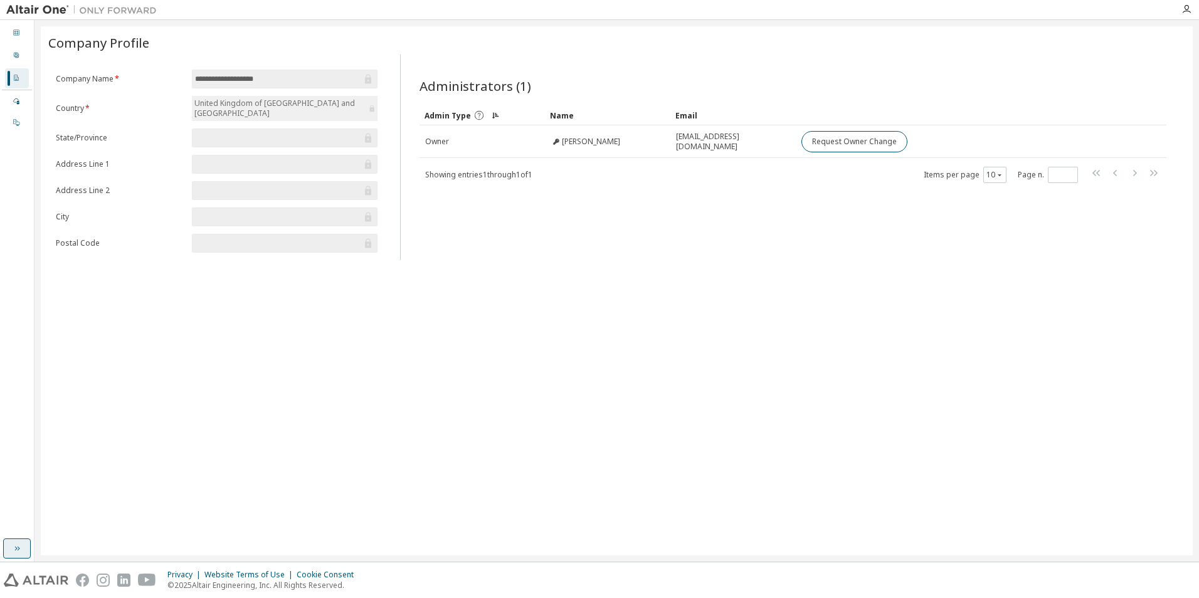
click at [24, 547] on button "button" at bounding box center [17, 549] width 28 height 20
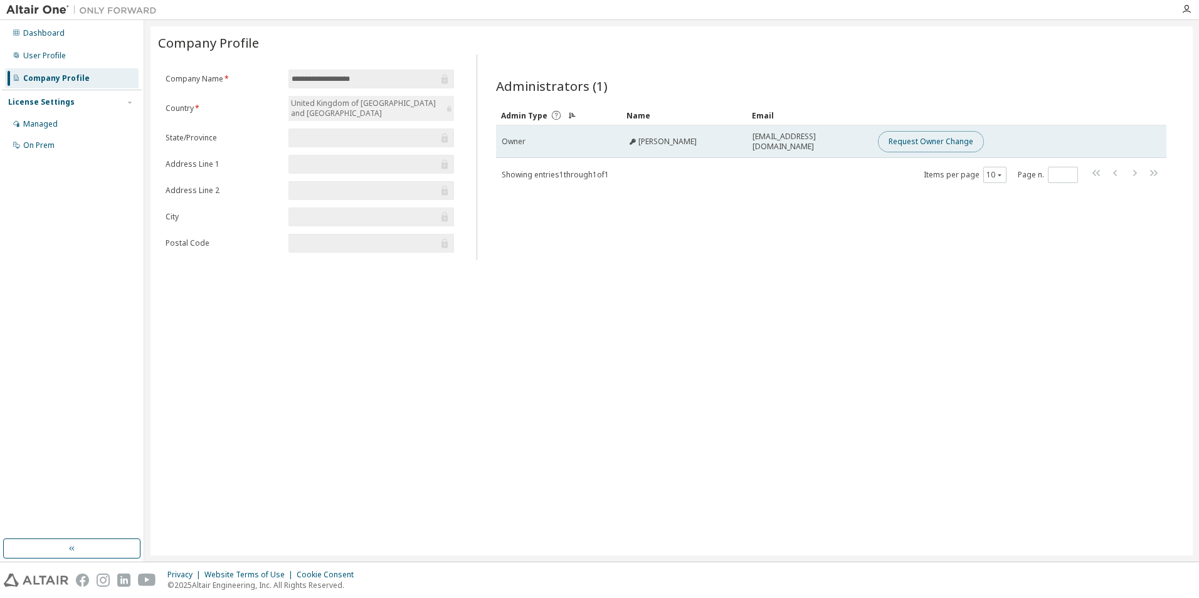
click at [915, 145] on button "Request Owner Change" at bounding box center [931, 141] width 106 height 21
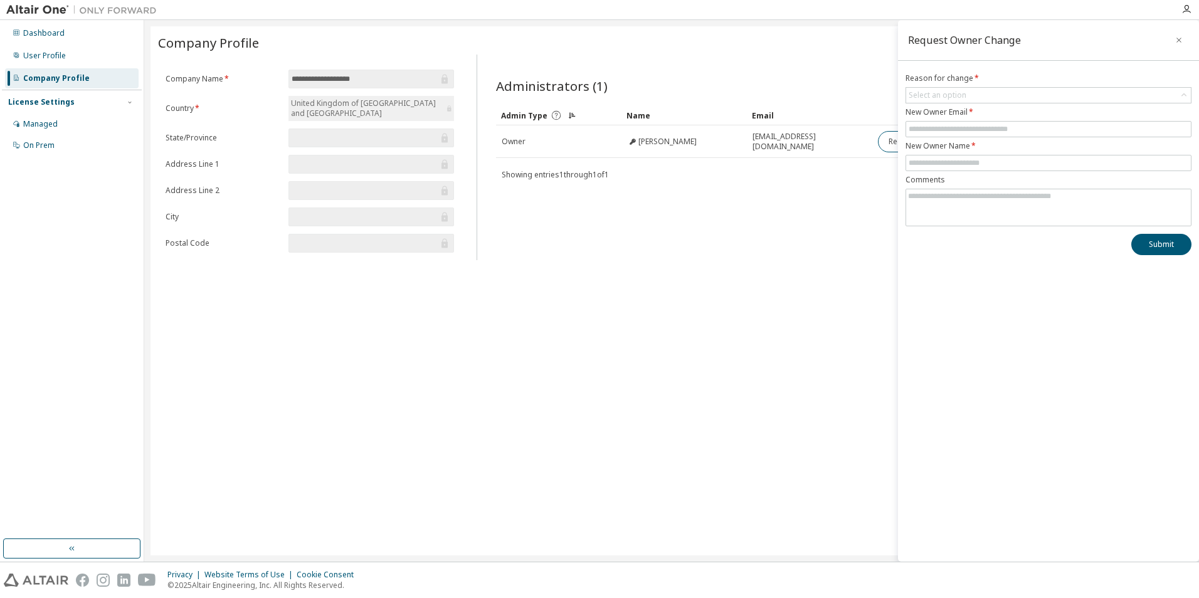
click at [1181, 7] on div at bounding box center [1186, 9] width 25 height 10
click at [1185, 7] on icon "button" at bounding box center [1187, 9] width 10 height 10
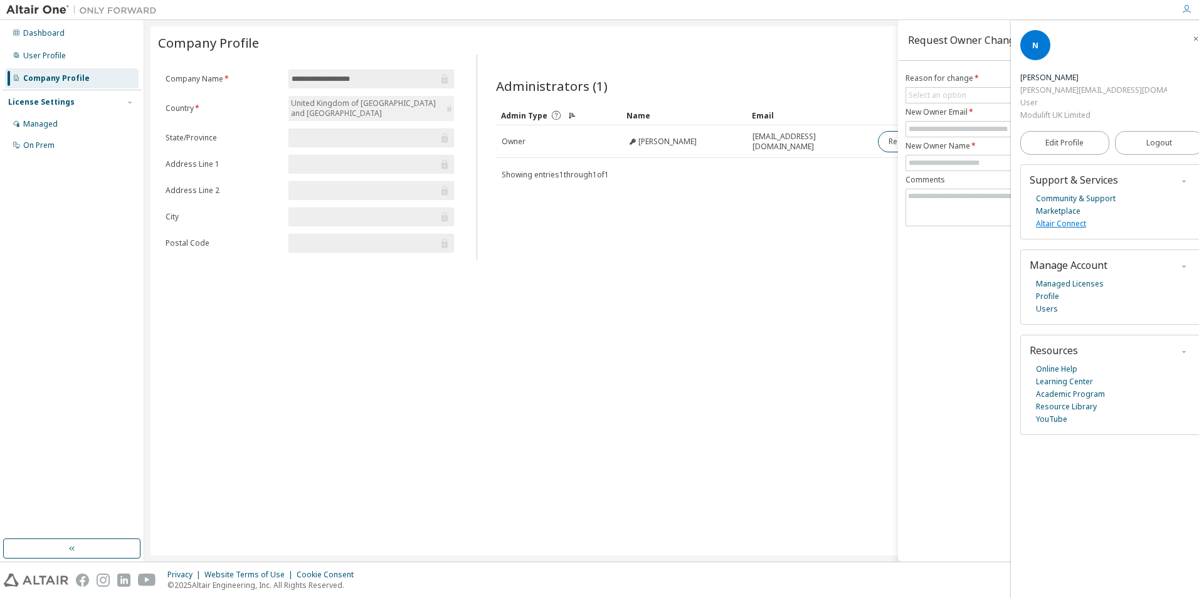
click at [1065, 218] on link "Altair Connect" at bounding box center [1061, 224] width 50 height 13
click at [1063, 193] on link "Community & Support" at bounding box center [1076, 199] width 80 height 13
